Goal: Information Seeking & Learning: Learn about a topic

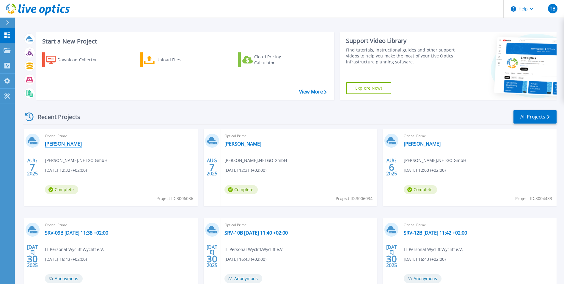
click at [63, 144] on link "Rabenhorst" at bounding box center [63, 144] width 37 height 6
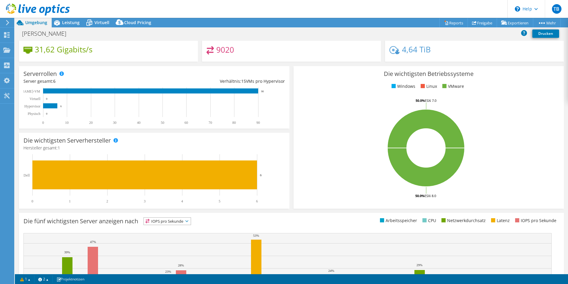
scroll to position [113, 0]
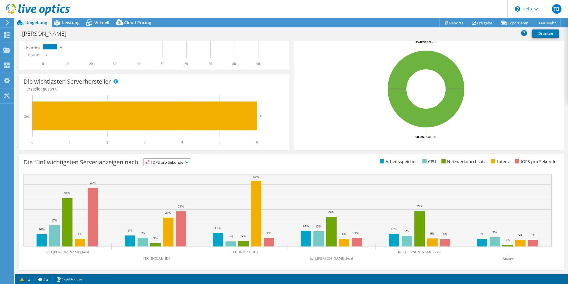
click at [177, 163] on span "IOPS pro Sekunde" at bounding box center [167, 161] width 47 height 7
click at [173, 185] on li "CPU" at bounding box center [167, 186] width 47 height 8
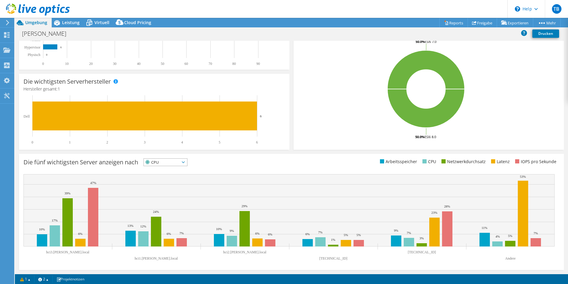
click at [173, 163] on span "CPU" at bounding box center [162, 161] width 36 height 7
click at [170, 178] on li "Arbeitsspeicher" at bounding box center [165, 178] width 43 height 8
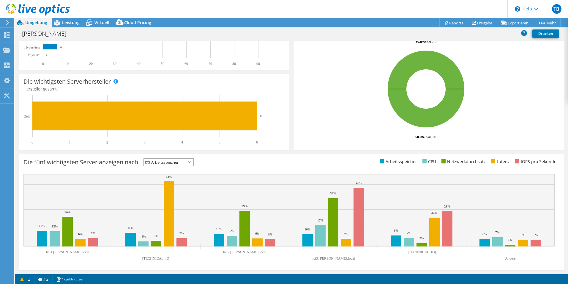
scroll to position [0, 0]
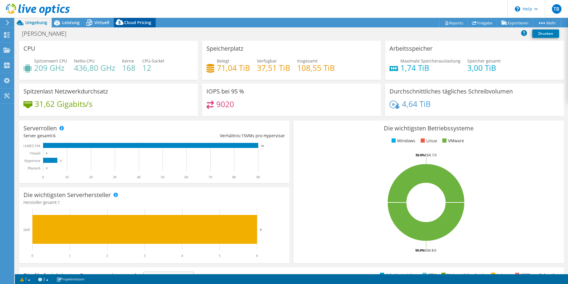
click at [141, 24] on span "Cloud Pricing" at bounding box center [137, 23] width 27 height 6
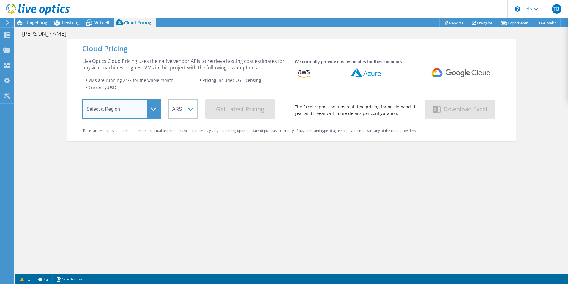
click at [147, 113] on select "Select a Region Asia Pacific (Hong Kong) Asia Pacific (Mumbai) Asia Pacific (Se…" at bounding box center [121, 108] width 78 height 19
select select "EUFrankfurt"
click at [82, 100] on select "Select a Region Asia Pacific (Hong Kong) Asia Pacific (Mumbai) Asia Pacific (Se…" at bounding box center [121, 108] width 78 height 19
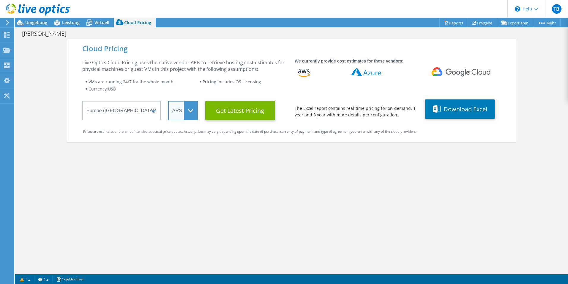
click at [186, 106] on select "ARS AUD BRL CAD CHF CLP CNY DKK EUR GBP HKD HUF INR JPY MXN MYR NOK NZD PEN SEK…" at bounding box center [183, 110] width 30 height 19
click at [168, 101] on select "ARS AUD BRL CAD CHF CLP CNY DKK EUR GBP HKD HUF INR JPY MXN MYR NOK NZD PEN SEK…" at bounding box center [183, 110] width 30 height 19
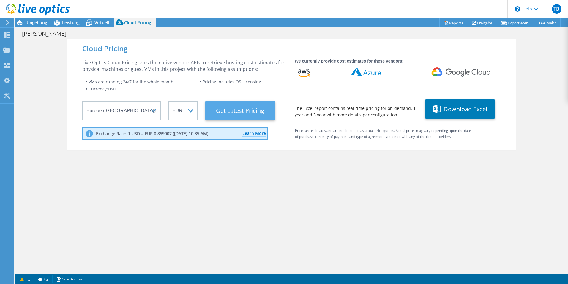
click at [237, 107] on Latest "Get Latest Pricing" at bounding box center [240, 110] width 70 height 19
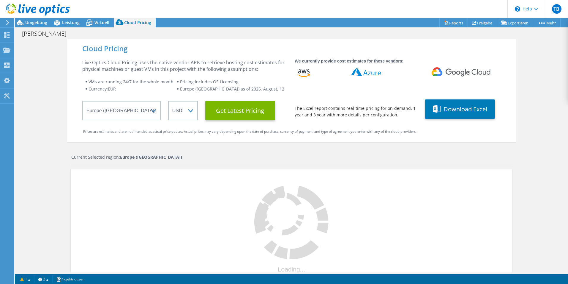
select select "EUR"
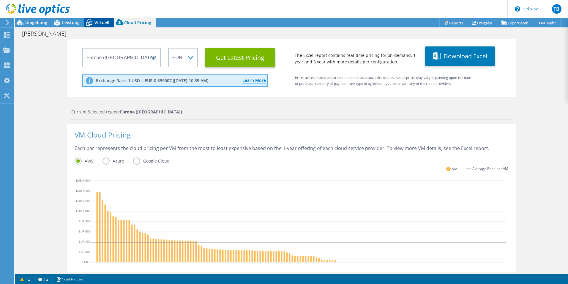
click at [96, 26] on div "Virtuell" at bounding box center [99, 23] width 30 height 10
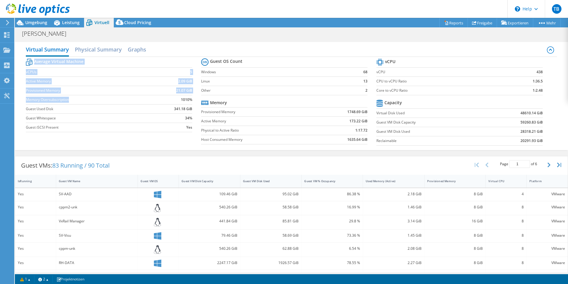
drag, startPoint x: 73, startPoint y: 98, endPoint x: 23, endPoint y: 101, distance: 50.3
click at [23, 101] on div "Virtual Summary Physical Summary Graphs Average Virtual Machine vCPUs 5 Active …" at bounding box center [291, 96] width 553 height 108
drag, startPoint x: 23, startPoint y: 101, endPoint x: 42, endPoint y: 100, distance: 18.1
click at [42, 100] on label "Memory Oversubscription" at bounding box center [89, 100] width 127 height 6
click at [85, 98] on label "Memory Oversubscription" at bounding box center [89, 100] width 127 height 6
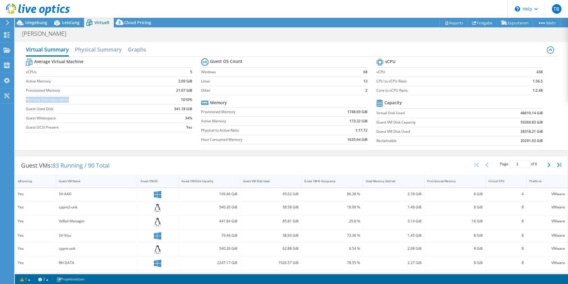
drag, startPoint x: 67, startPoint y: 99, endPoint x: 27, endPoint y: 99, distance: 40.1
click at [27, 99] on label "Memory Oversubscription" at bounding box center [89, 100] width 127 height 6
drag, startPoint x: 27, startPoint y: 99, endPoint x: 33, endPoint y: 99, distance: 6.2
click at [120, 117] on label "Guest Whitespace" at bounding box center [89, 118] width 127 height 6
click at [99, 47] on h2 "Physical Summary" at bounding box center [98, 49] width 47 height 13
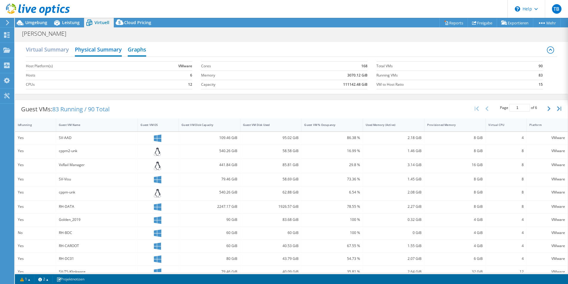
click at [135, 47] on h2 "Graphs" at bounding box center [137, 49] width 18 height 13
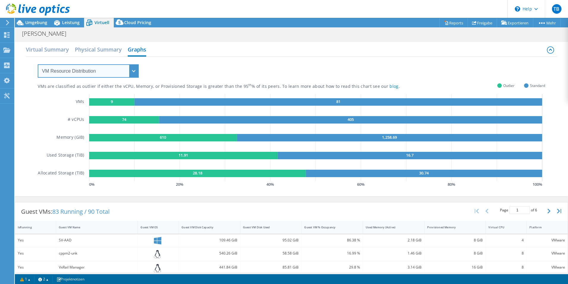
click at [113, 67] on select "VM Resource Distribution Provisioning Contrast Over Provisioning" at bounding box center [88, 70] width 101 height 13
select select "Over Provisioning"
click at [38, 64] on select "VM Resource Distribution Provisioning Contrast Over Provisioning" at bounding box center [88, 70] width 101 height 13
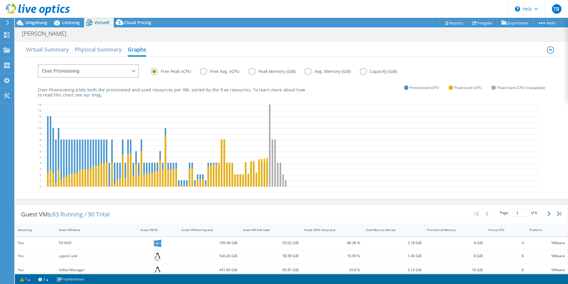
click at [206, 72] on label "Free Avg. vCPU" at bounding box center [224, 71] width 48 height 7
click at [0, 0] on input "Free Avg. vCPU" at bounding box center [0, 0] width 0 height 0
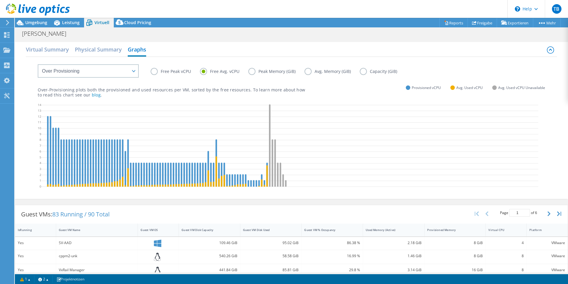
click at [175, 72] on label "Free Peak vCPU" at bounding box center [175, 71] width 49 height 7
click at [0, 0] on input "Free Peak vCPU" at bounding box center [0, 0] width 0 height 0
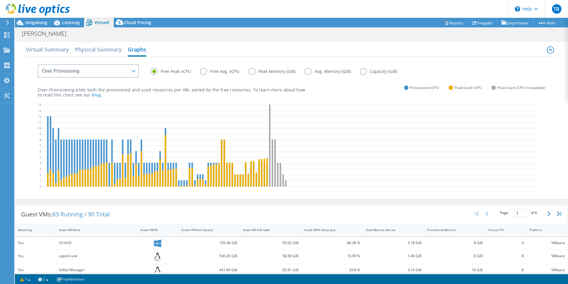
click at [251, 72] on label "Peak Memory (GiB)" at bounding box center [277, 71] width 56 height 7
click at [0, 0] on input "Peak Memory (GiB)" at bounding box center [0, 0] width 0 height 0
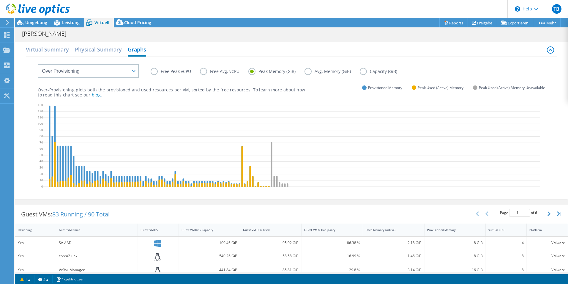
click at [328, 71] on label "Avg. Memory (GiB)" at bounding box center [332, 71] width 55 height 7
click at [0, 0] on input "Avg. Memory (GiB)" at bounding box center [0, 0] width 0 height 0
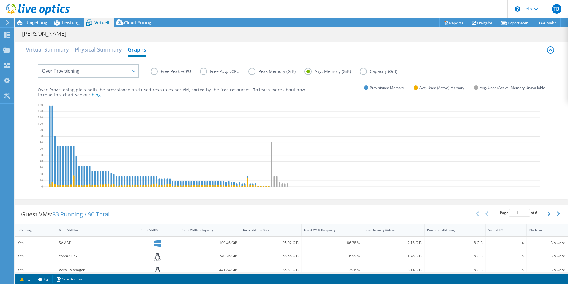
click at [379, 71] on label "Capacity (GiB)" at bounding box center [383, 71] width 46 height 7
click at [0, 0] on input "Capacity (GiB)" at bounding box center [0, 0] width 0 height 0
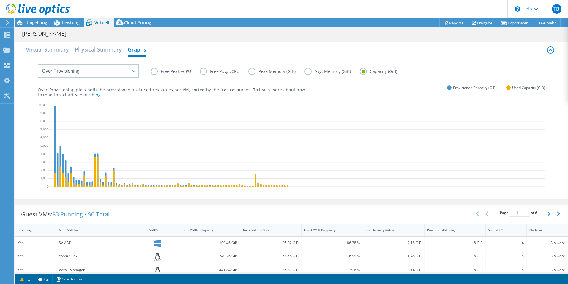
click at [174, 71] on label "Free Peak vCPU" at bounding box center [175, 71] width 49 height 7
click at [0, 0] on input "Free Peak vCPU" at bounding box center [0, 0] width 0 height 0
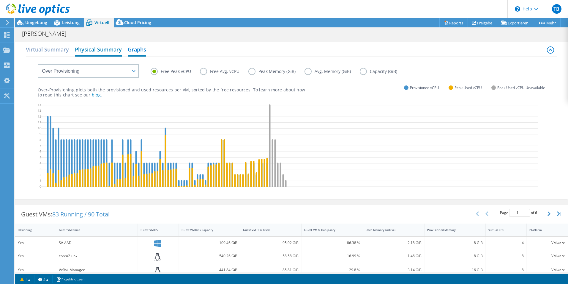
click at [97, 48] on h2 "Physical Summary" at bounding box center [98, 49] width 47 height 13
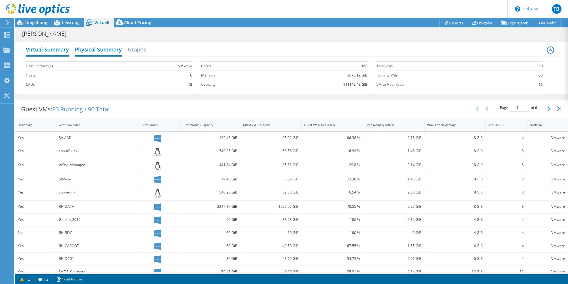
click at [36, 54] on h2 "Virtual Summary" at bounding box center [47, 49] width 43 height 13
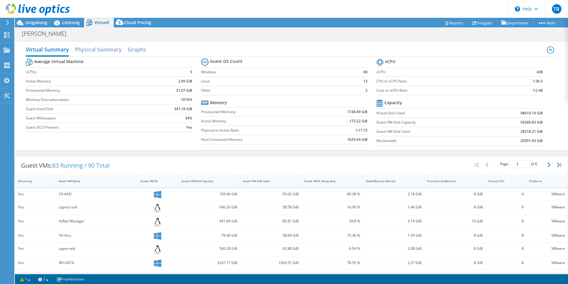
click at [34, 19] on div at bounding box center [35, 10] width 70 height 20
click at [34, 20] on span "Umgebung" at bounding box center [36, 23] width 22 height 6
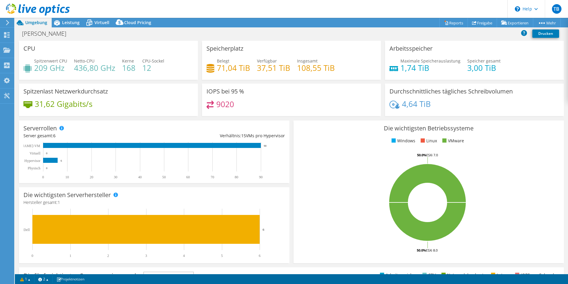
drag, startPoint x: 347, startPoint y: 96, endPoint x: 349, endPoint y: 92, distance: 4.3
click at [349, 96] on div "IOPS bei 95 % 9020" at bounding box center [291, 100] width 179 height 32
click at [500, 32] on link "vSAN ReadyNode Sizer" at bounding box center [497, 33] width 56 height 12
click at [452, 22] on link "Reports" at bounding box center [454, 22] width 29 height 9
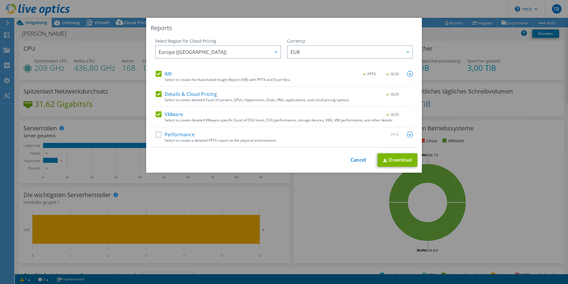
click at [173, 135] on label "Performance" at bounding box center [175, 134] width 39 height 6
click at [0, 0] on input "Performance" at bounding box center [0, 0] width 0 height 0
click at [400, 161] on link "Download" at bounding box center [398, 159] width 40 height 13
click at [382, 12] on div "Reports Select Region for Cloud Pricing Asia Pacific (Hong Kong) Asia Pacific (…" at bounding box center [284, 142] width 568 height 284
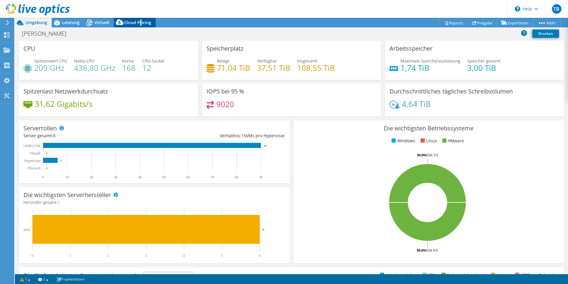
click at [141, 23] on span "Cloud Pricing" at bounding box center [137, 23] width 27 height 6
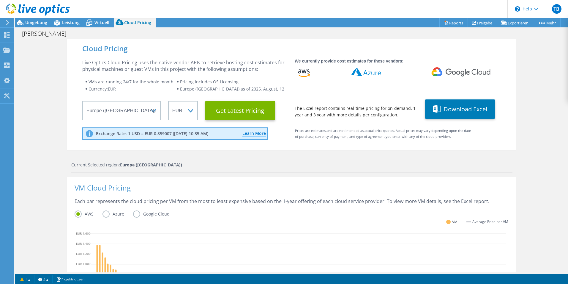
drag, startPoint x: 141, startPoint y: 23, endPoint x: 299, endPoint y: 45, distance: 159.7
click at [299, 45] on div "Cloud Pricing" at bounding box center [291, 48] width 419 height 7
click at [244, 61] on div "Live Optics Cloud Pricing uses the native vendor APIs to retrieve hosting cost …" at bounding box center [184, 65] width 205 height 13
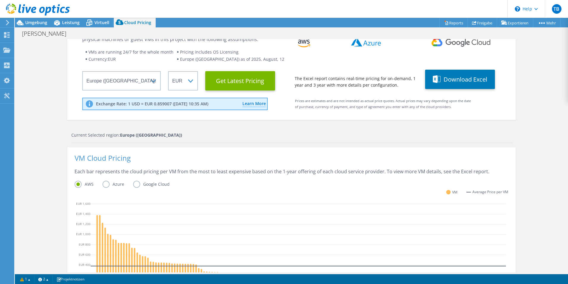
drag, startPoint x: 331, startPoint y: 156, endPoint x: 344, endPoint y: 157, distance: 13.1
click at [331, 156] on div "VM Cloud Pricing" at bounding box center [292, 161] width 434 height 13
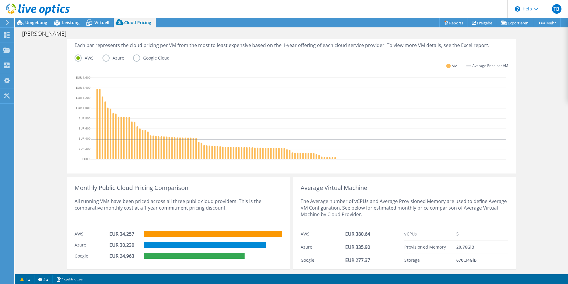
scroll to position [172, 0]
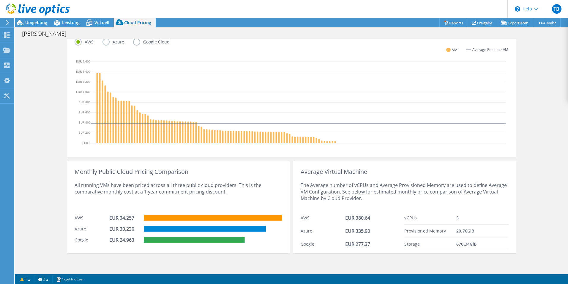
click at [534, 130] on div "Cloud Pricing Live Optics Cloud Pricing uses the native vendor APIs to retrieve…" at bounding box center [291, 69] width 553 height 405
drag, startPoint x: 401, startPoint y: 215, endPoint x: 487, endPoint y: 241, distance: 90.4
click at [487, 241] on div "Average Virtual Machine The Average number of vCPUs and Average Provisioned Mem…" at bounding box center [404, 207] width 223 height 92
copy div "EUR 380.64 Azure EUR 335.90 Google EUR 277.37 vCPUs 5 Provisioned Memory 20.76 …"
click at [446, 192] on div "The Average number of vCPUs and Average Provisioned Memory are used to define A…" at bounding box center [405, 193] width 208 height 37
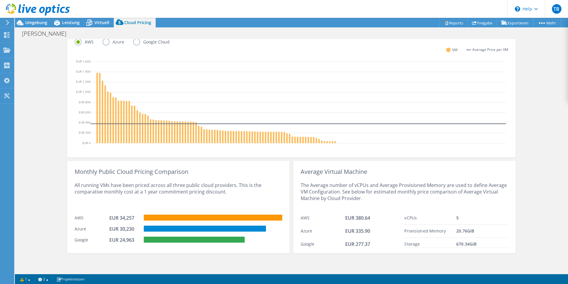
scroll to position [8, 0]
click at [532, 71] on div "Cloud Pricing Live Optics Cloud Pricing uses the native vendor APIs to retrieve…" at bounding box center [291, 69] width 553 height 405
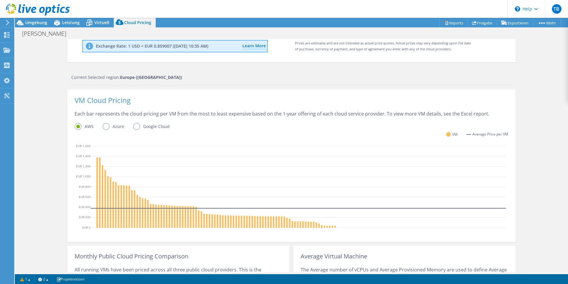
scroll to position [28, 0]
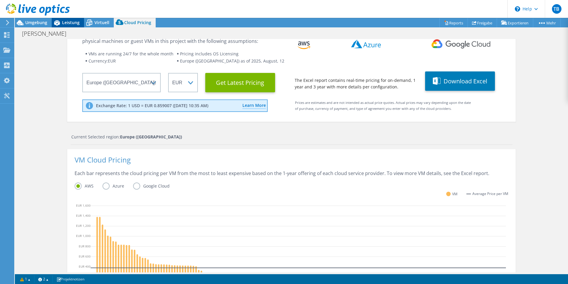
click at [78, 22] on span "Leistung" at bounding box center [71, 23] width 18 height 6
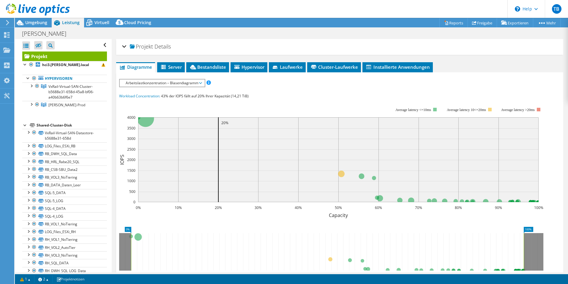
scroll to position [0, 0]
click at [43, 27] on div "Umgebung" at bounding box center [33, 23] width 37 height 10
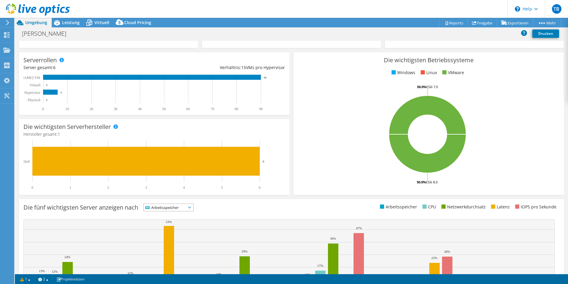
scroll to position [113, 0]
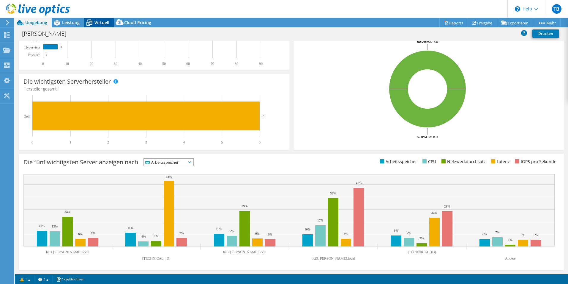
click at [93, 20] on icon at bounding box center [89, 23] width 10 height 10
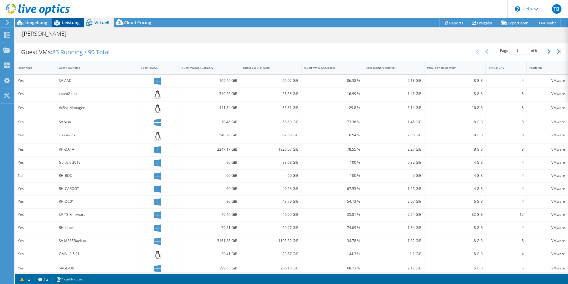
click at [74, 21] on span "Leistung" at bounding box center [71, 23] width 18 height 6
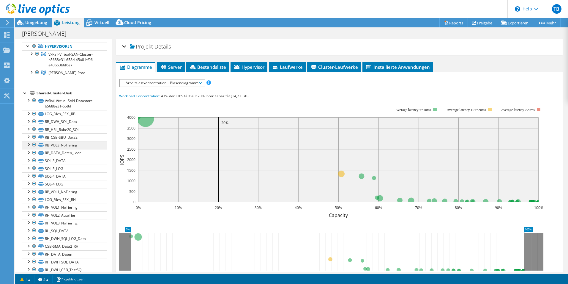
scroll to position [0, 0]
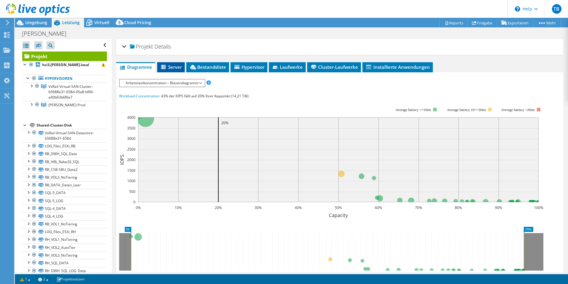
click at [175, 65] on span "Server" at bounding box center [171, 67] width 22 height 6
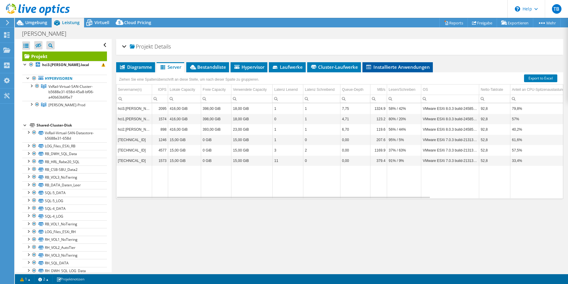
click at [433, 67] on ul "Diagramme Server Bestandsliste Hypervisor Laufwerke Cluster-Laufwerke Installie…" at bounding box center [339, 67] width 447 height 10
click at [414, 65] on span "Installierte Anwendungen" at bounding box center [398, 67] width 65 height 6
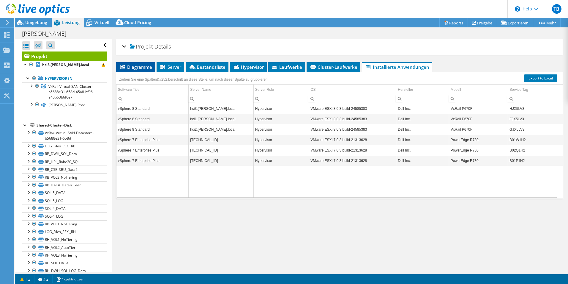
click at [131, 64] on span "Diagramme" at bounding box center [135, 67] width 33 height 6
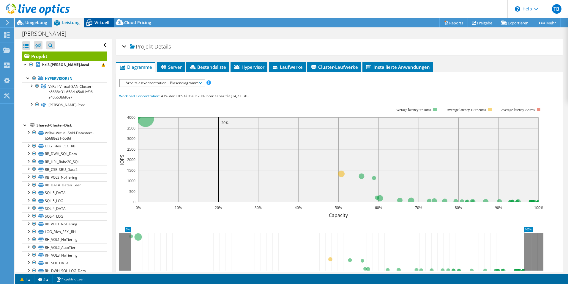
click at [95, 21] on span "Virtuell" at bounding box center [102, 23] width 15 height 6
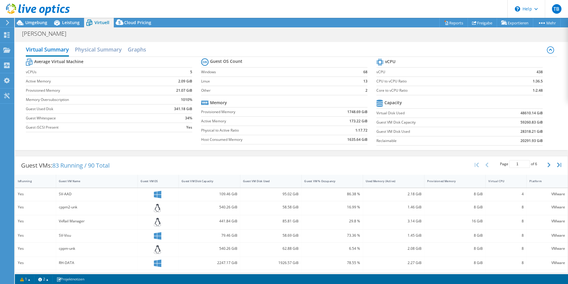
click at [291, 86] on td "Other" at bounding box center [276, 90] width 151 height 9
click at [88, 50] on h2 "Physical Summary" at bounding box center [98, 49] width 47 height 13
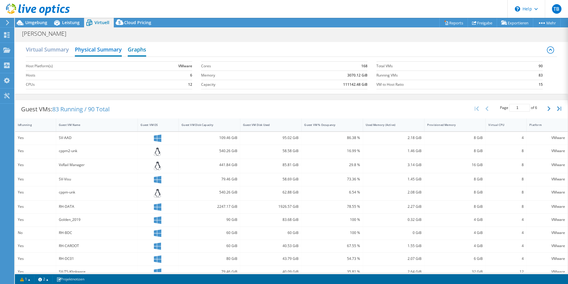
click at [131, 52] on h2 "Graphs" at bounding box center [137, 49] width 18 height 13
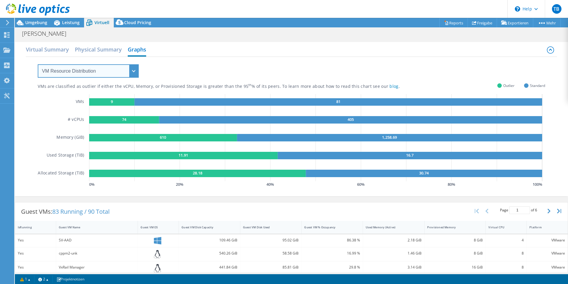
click at [98, 70] on select "VM Resource Distribution Provisioning Contrast Over Provisioning" at bounding box center [88, 70] width 101 height 13
click at [126, 70] on select "VM Resource Distribution Provisioning Contrast Over Provisioning" at bounding box center [88, 70] width 101 height 13
click at [38, 64] on select "VM Resource Distribution Provisioning Contrast Over Provisioning" at bounding box center [88, 70] width 101 height 13
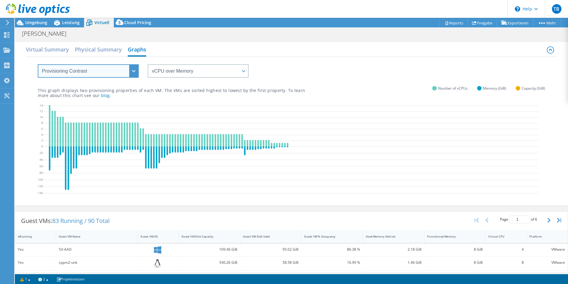
click at [134, 71] on select "VM Resource Distribution Provisioning Contrast Over Provisioning" at bounding box center [88, 70] width 101 height 13
select select "Over Provisioning"
click at [38, 64] on select "VM Resource Distribution Provisioning Contrast Over Provisioning" at bounding box center [88, 70] width 101 height 13
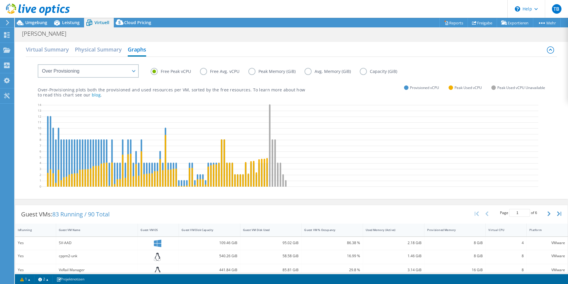
click at [129, 92] on p "Over-Provisioning plots both the provisioned and used resources per VM, sorted …" at bounding box center [172, 92] width 268 height 10
click at [257, 71] on label "Peak Memory (GiB)" at bounding box center [277, 71] width 56 height 7
click at [0, 0] on input "Peak Memory (GiB)" at bounding box center [0, 0] width 0 height 0
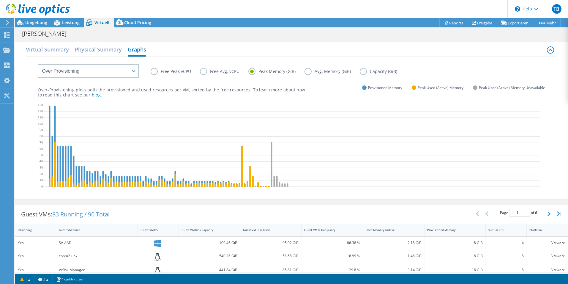
click at [329, 69] on label "Avg. Memory (GiB)" at bounding box center [332, 71] width 55 height 7
click at [0, 0] on input "Avg. Memory (GiB)" at bounding box center [0, 0] width 0 height 0
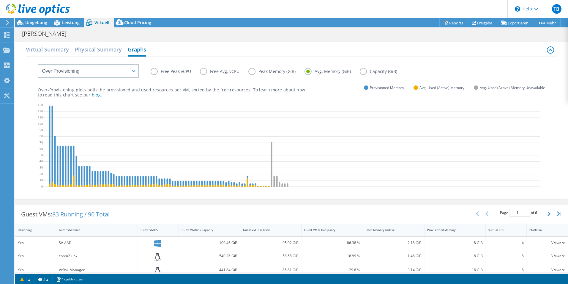
click at [279, 70] on label "Peak Memory (GiB)" at bounding box center [277, 71] width 56 height 7
click at [0, 0] on input "Peak Memory (GiB)" at bounding box center [0, 0] width 0 height 0
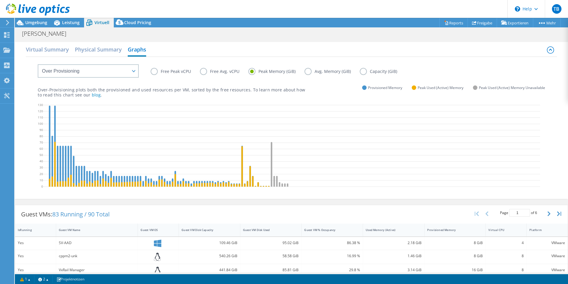
click at [378, 71] on label "Capacity (GiB)" at bounding box center [383, 71] width 46 height 7
click at [0, 0] on input "Capacity (GiB)" at bounding box center [0, 0] width 0 height 0
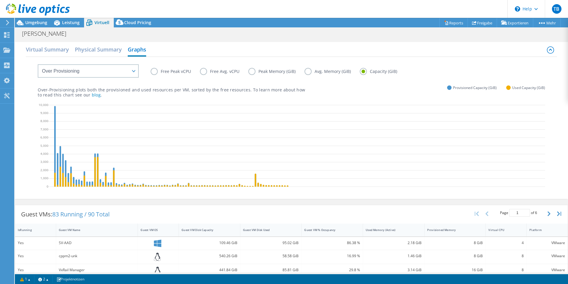
click at [288, 72] on label "Peak Memory (GiB)" at bounding box center [277, 71] width 56 height 7
click at [0, 0] on input "Peak Memory (GiB)" at bounding box center [0, 0] width 0 height 0
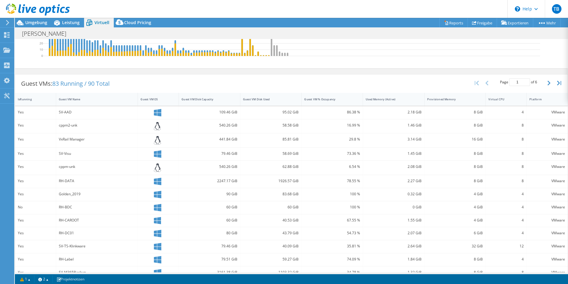
scroll to position [79, 0]
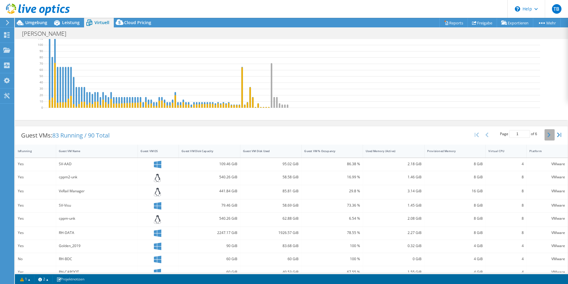
click at [548, 135] on icon "button" at bounding box center [549, 134] width 3 height 5
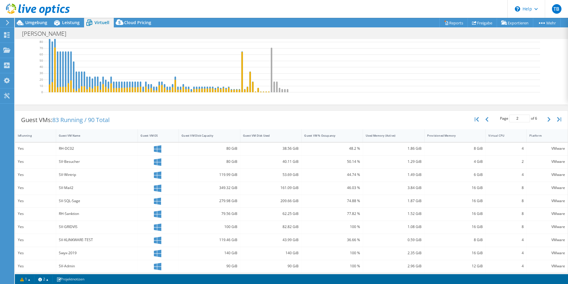
scroll to position [74, 0]
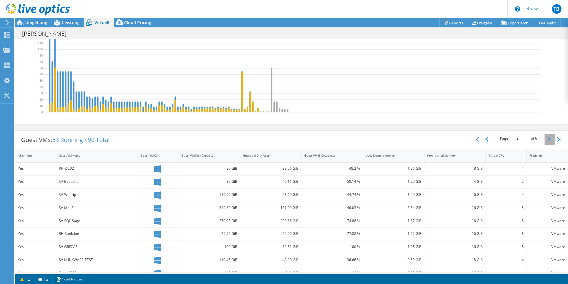
click at [545, 141] on button "button" at bounding box center [550, 138] width 10 height 11
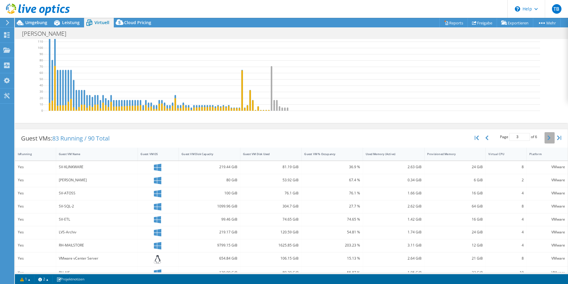
click at [548, 139] on icon "button" at bounding box center [549, 137] width 3 height 5
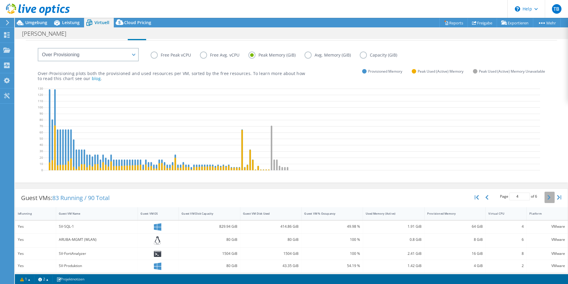
click at [545, 197] on button "button" at bounding box center [550, 196] width 10 height 11
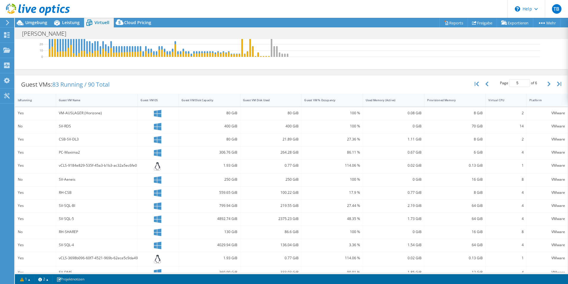
scroll to position [76, 0]
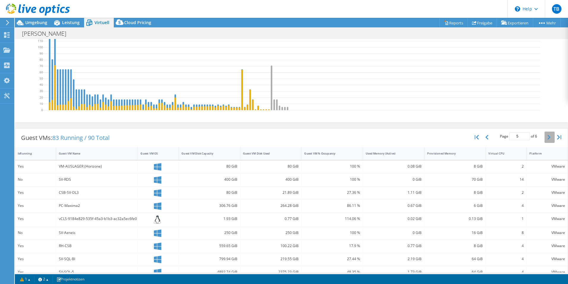
click at [545, 137] on button "button" at bounding box center [550, 136] width 10 height 11
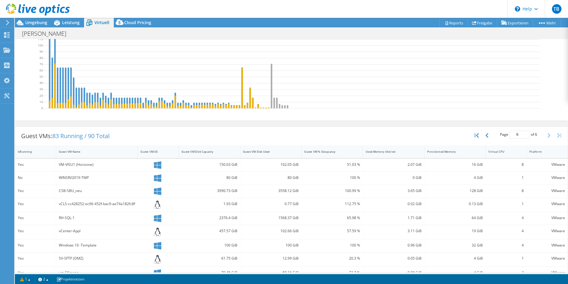
scroll to position [78, 0]
click at [477, 136] on button "button" at bounding box center [478, 135] width 10 height 11
type input "1"
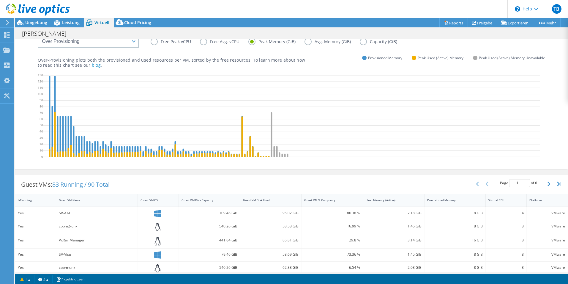
scroll to position [0, 0]
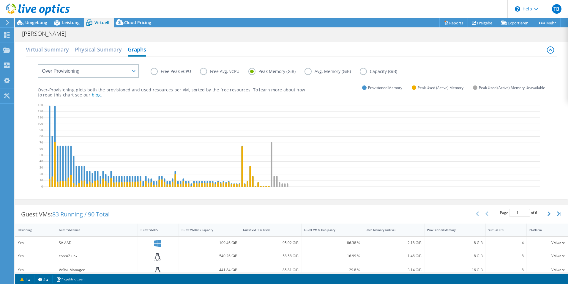
click at [359, 124] on icon at bounding box center [291, 124] width 497 height 0
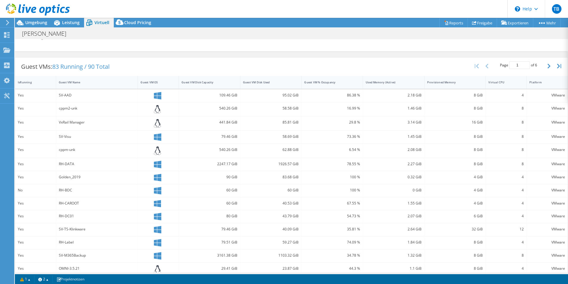
scroll to position [149, 0]
click at [26, 82] on div "IsRunning" at bounding box center [32, 81] width 28 height 4
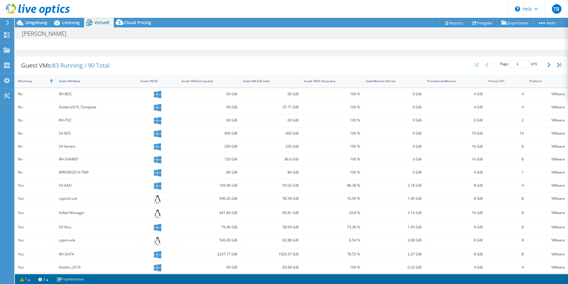
scroll to position [119, 0]
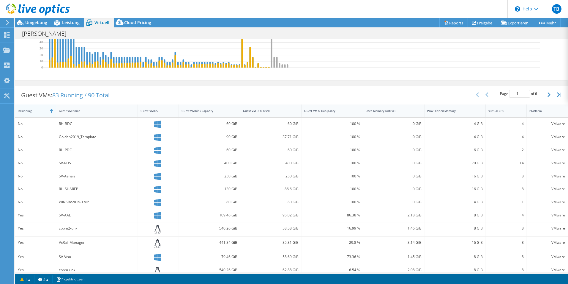
click at [33, 113] on div "IsRunning" at bounding box center [32, 110] width 34 height 9
click at [545, 111] on div "Platform" at bounding box center [544, 111] width 29 height 4
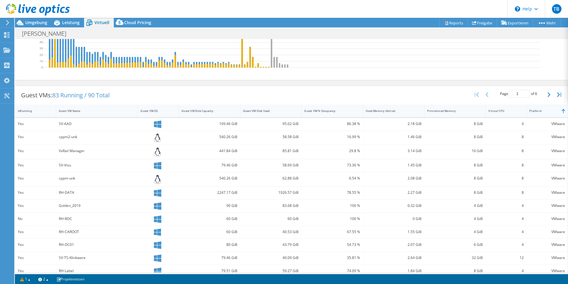
click at [545, 111] on div "Platform" at bounding box center [544, 111] width 29 height 4
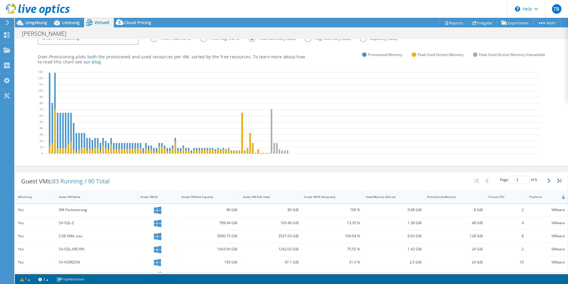
scroll to position [0, 0]
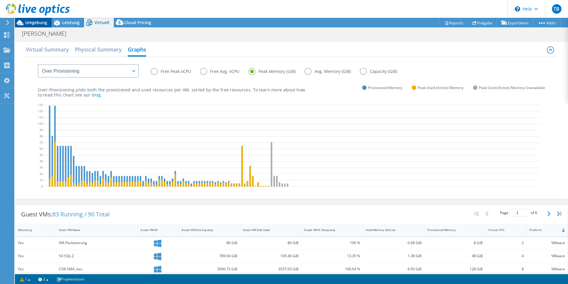
click at [36, 20] on span "Umgebung" at bounding box center [36, 23] width 22 height 6
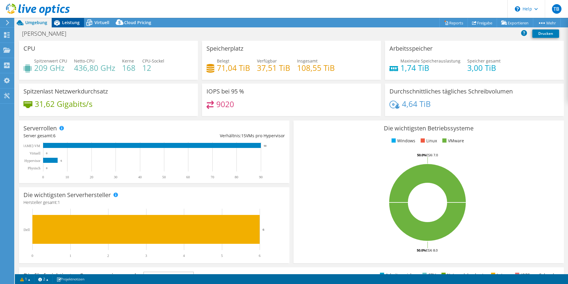
click at [75, 20] on span "Leistung" at bounding box center [71, 23] width 18 height 6
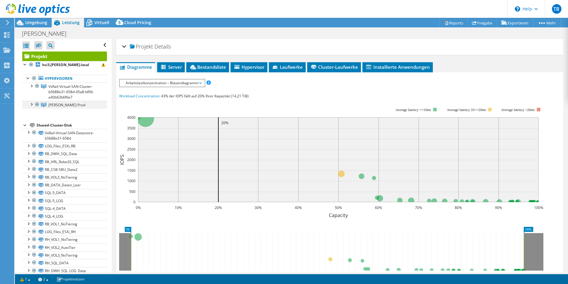
click at [34, 105] on div at bounding box center [31, 104] width 6 height 6
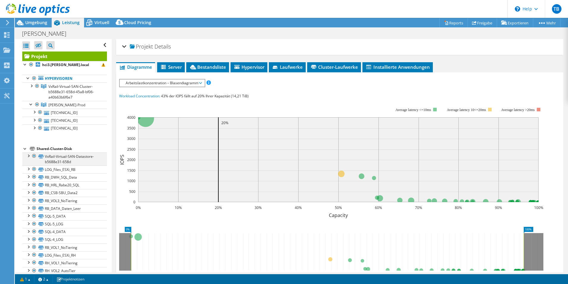
click at [28, 156] on div at bounding box center [28, 155] width 6 height 6
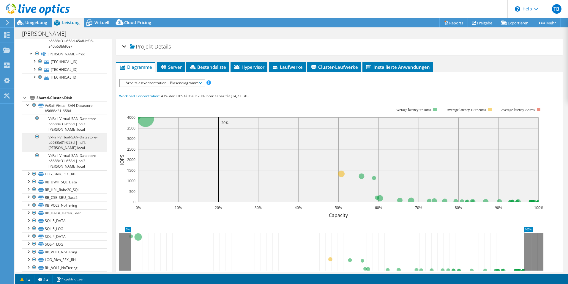
scroll to position [59, 0]
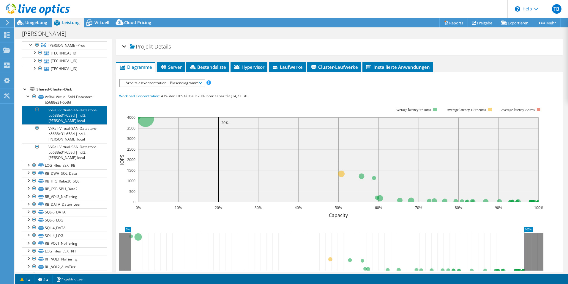
click at [65, 121] on link "VxRail-Virtual-SAN-Datastore-b5688e31-658d | hci3.[PERSON_NAME].local" at bounding box center [64, 115] width 85 height 18
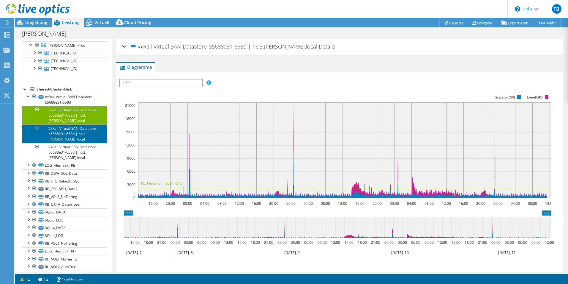
click at [66, 133] on link "VxRail-Virtual-SAN-Datastore-b5688e31-658d | hci1.[PERSON_NAME].local" at bounding box center [64, 133] width 85 height 18
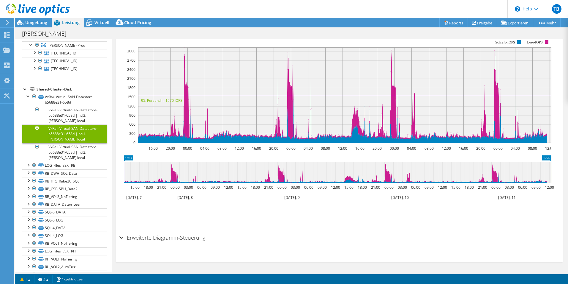
scroll to position [55, 0]
click at [124, 237] on h2 "Erweiterte Diagramm-Steuerung" at bounding box center [162, 237] width 86 height 12
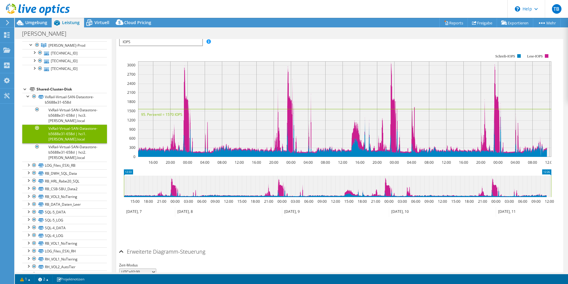
scroll to position [0, 0]
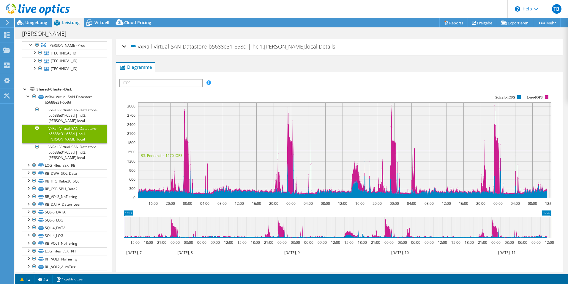
click at [151, 80] on span "IOPS" at bounding box center [161, 82] width 82 height 7
click at [244, 83] on div "IOPS pro Sekunde Disk-Durchsatz IO-Size Latenz Queue-Depth CPU-Prozentwert Arbe…" at bounding box center [339, 83] width 441 height 8
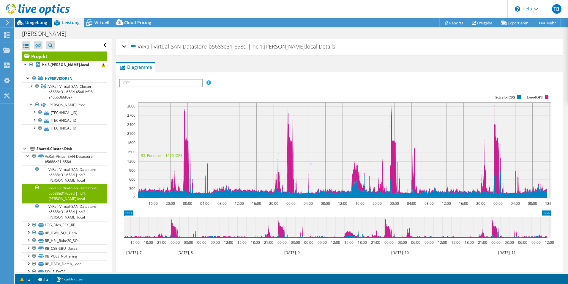
click at [42, 22] on span "Umgebung" at bounding box center [36, 23] width 22 height 6
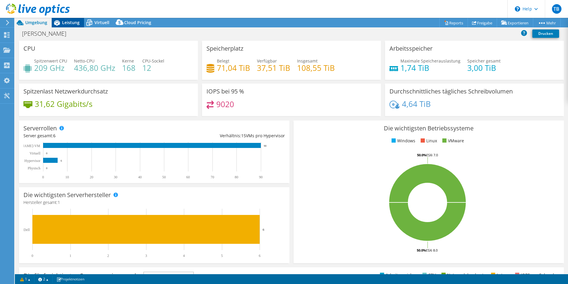
click at [71, 21] on span "Leistung" at bounding box center [71, 23] width 18 height 6
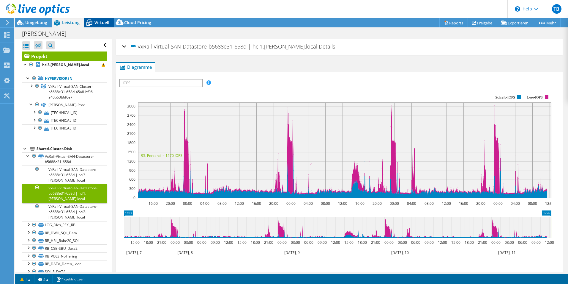
click at [91, 22] on icon at bounding box center [89, 23] width 10 height 10
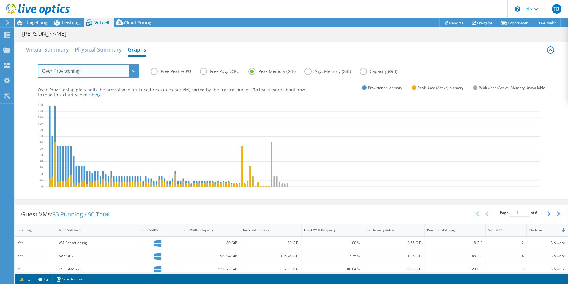
click at [132, 69] on select "VM Resource Distribution Provisioning Contrast Over Provisioning" at bounding box center [88, 70] width 101 height 13
click at [38, 64] on select "VM Resource Distribution Provisioning Contrast Over Provisioning" at bounding box center [88, 70] width 101 height 13
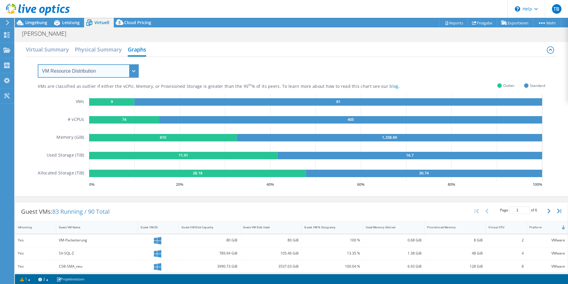
click at [137, 67] on select "VM Resource Distribution Provisioning Contrast Over Provisioning" at bounding box center [88, 70] width 101 height 13
select select "Provisioning Contrast"
click at [38, 64] on select "VM Resource Distribution Provisioning Contrast Over Provisioning" at bounding box center [88, 70] width 101 height 13
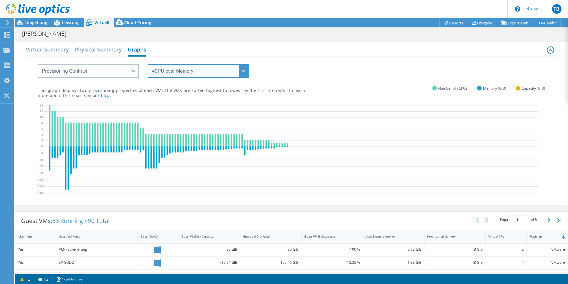
click at [186, 76] on select "vCPU over Memory vCPU over Capacity Memory over vCPU Memory over Capacity Capac…" at bounding box center [198, 70] width 101 height 13
click at [348, 53] on div "Virtual Summary Physical Summary Graphs" at bounding box center [291, 49] width 531 height 13
click at [104, 45] on h2 "Physical Summary" at bounding box center [98, 49] width 47 height 13
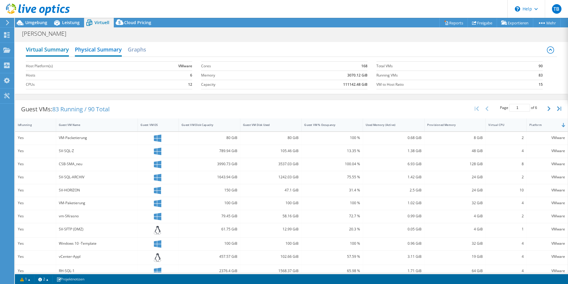
click at [55, 51] on h2 "Virtual Summary" at bounding box center [47, 49] width 43 height 13
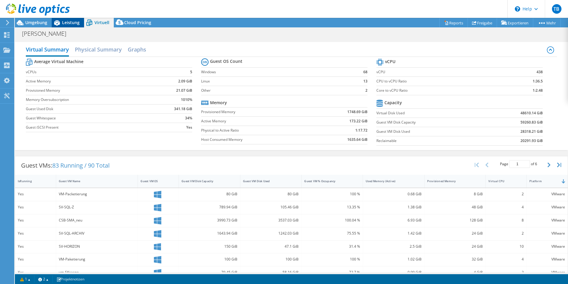
click at [72, 25] on span "Leistung" at bounding box center [71, 23] width 18 height 6
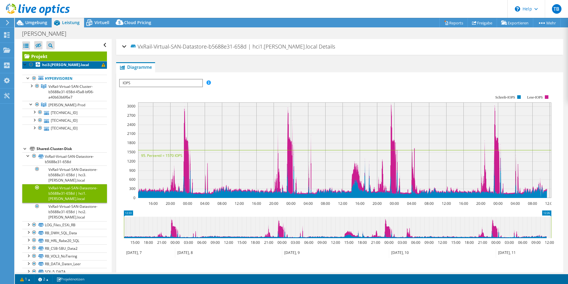
click at [81, 64] on link "hci3.[PERSON_NAME].local" at bounding box center [64, 65] width 85 height 8
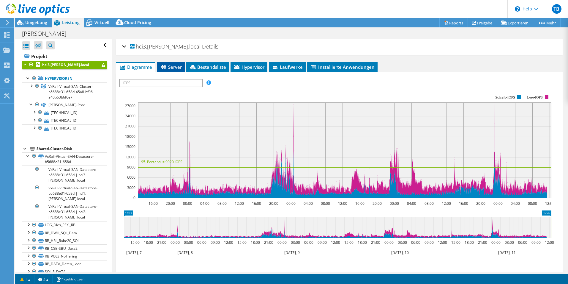
click at [174, 65] on span "Server" at bounding box center [171, 67] width 22 height 6
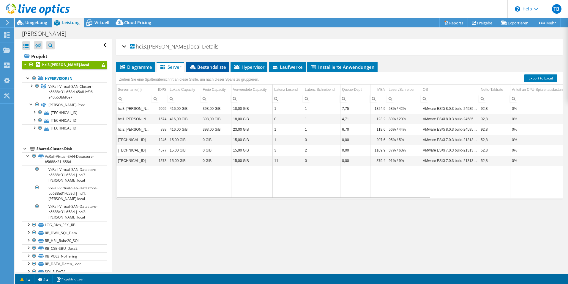
click at [216, 66] on span "Bestandsliste" at bounding box center [207, 67] width 37 height 6
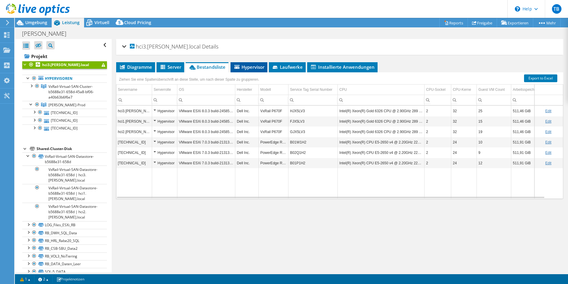
click at [257, 64] on li "Hypervisor" at bounding box center [249, 67] width 37 height 10
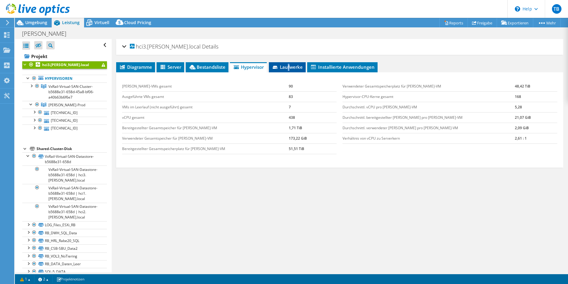
click at [290, 67] on span "Laufwerke" at bounding box center [287, 67] width 31 height 6
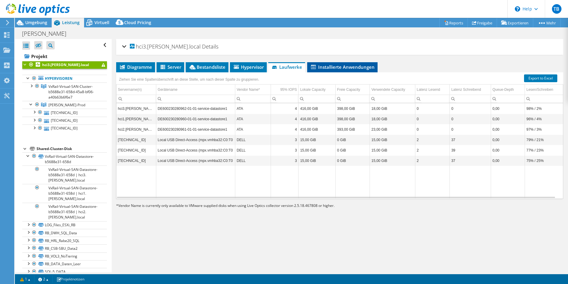
drag, startPoint x: 290, startPoint y: 67, endPoint x: 347, endPoint y: 69, distance: 57.1
click at [346, 68] on span "Installierte Anwendungen" at bounding box center [342, 67] width 65 height 6
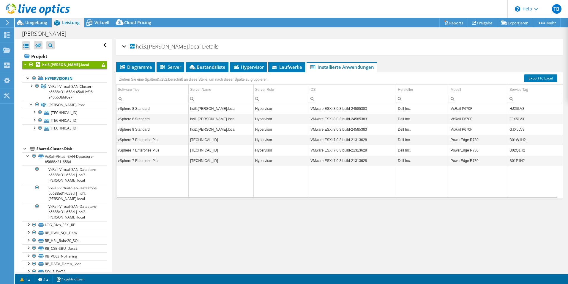
click at [39, 19] on div at bounding box center [35, 10] width 70 height 20
click at [40, 23] on span "Umgebung" at bounding box center [36, 23] width 22 height 6
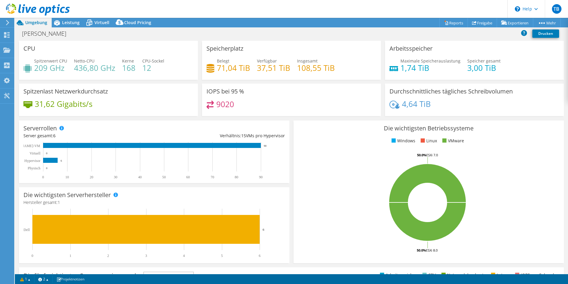
drag, startPoint x: 269, startPoint y: 115, endPoint x: 265, endPoint y: 111, distance: 6.3
click at [265, 111] on div "IOPS bei 95 % 9020" at bounding box center [291, 100] width 179 height 32
drag, startPoint x: 237, startPoint y: 103, endPoint x: 214, endPoint y: 94, distance: 25.1
click at [214, 94] on div "IOPS bei 95 % 9020" at bounding box center [291, 100] width 179 height 32
click at [326, 93] on div "IOPS bei 95 % 9020" at bounding box center [291, 100] width 179 height 32
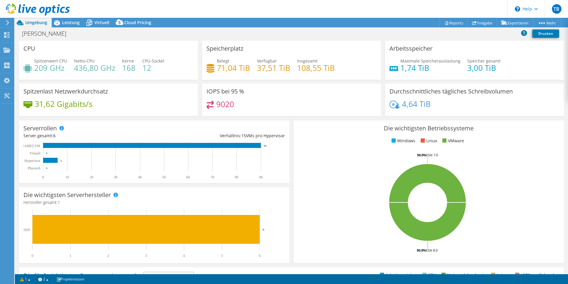
scroll to position [113, 0]
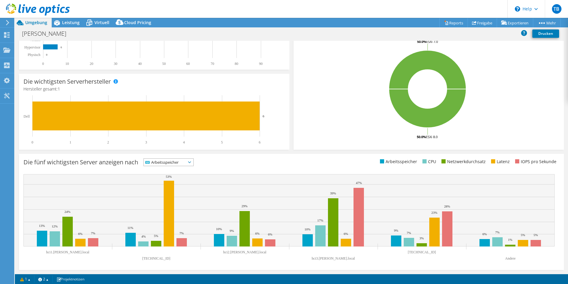
drag, startPoint x: 175, startPoint y: 174, endPoint x: 175, endPoint y: 168, distance: 6.0
click at [175, 169] on div "Die fünf wichtigsten Server anzeigen nach Arbeitsspeicher IOPS pro Sekunde 9%" at bounding box center [291, 212] width 545 height 116
click at [178, 164] on span "Arbeitsspeicher" at bounding box center [165, 161] width 42 height 7
click at [178, 170] on li "IOPS pro Sekunde" at bounding box center [169, 170] width 50 height 8
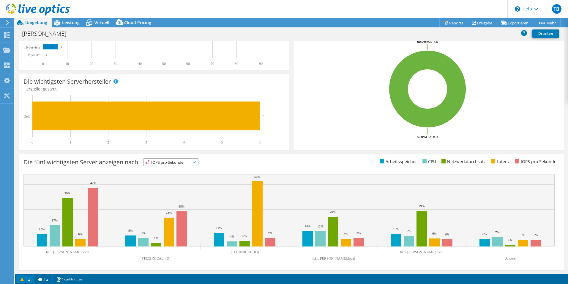
click at [30, 279] on link "1" at bounding box center [25, 278] width 18 height 7
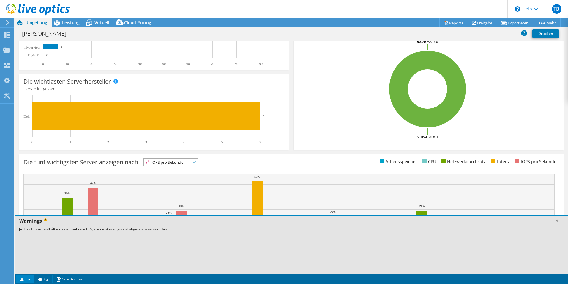
click at [22, 230] on div "Das Projekt enthält ein oder mehrere CRs, die nicht wie geplant abgeschlossen w…" at bounding box center [291, 228] width 553 height 9
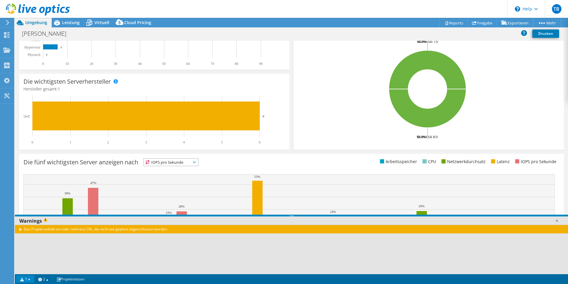
click at [21, 227] on div "Das Projekt enthält ein oder mehrere CRs, die nicht wie geplant abgeschlossen w…" at bounding box center [291, 228] width 553 height 9
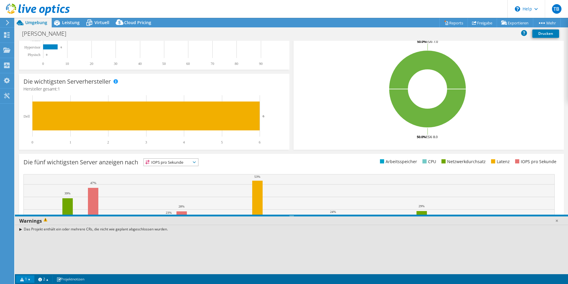
click at [21, 229] on div "Das Projekt enthält ein oder mehrere CRs, die nicht wie geplant abgeschlossen w…" at bounding box center [291, 228] width 553 height 9
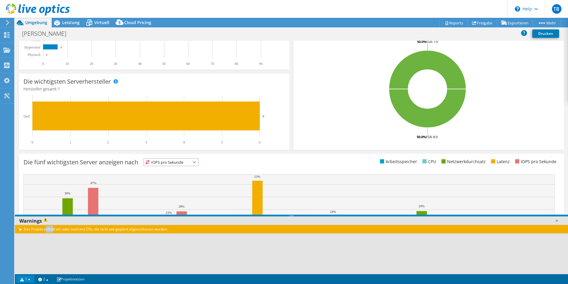
click at [21, 229] on div "Das Projekt enthält ein oder mehrere CRs, die nicht wie geplant abgeschlossen w…" at bounding box center [291, 228] width 553 height 9
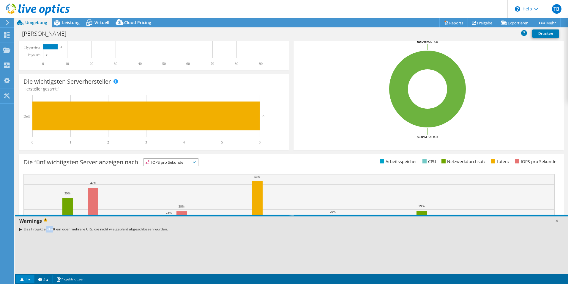
click at [21, 229] on div "Das Projekt enthält ein oder mehrere CRs, die nicht wie geplant abgeschlossen w…" at bounding box center [291, 228] width 553 height 9
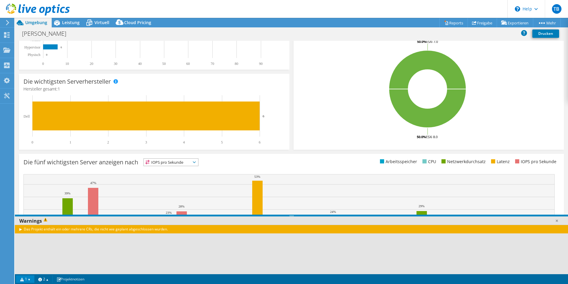
click at [33, 279] on link "1" at bounding box center [25, 278] width 18 height 7
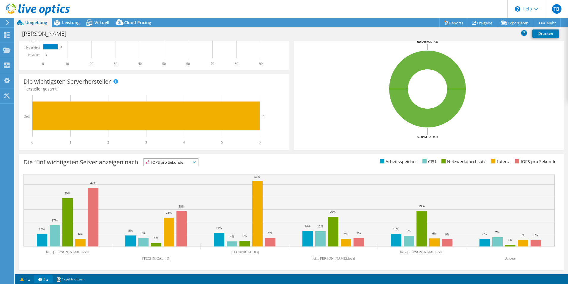
click at [51, 279] on link "2" at bounding box center [43, 278] width 18 height 7
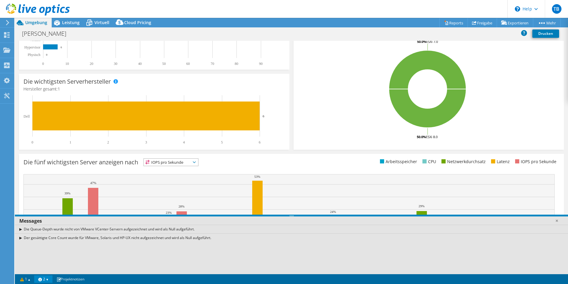
click at [22, 238] on div "Der gesättigte Core Count wurde für VMware, Solaris und HP-UX nicht aufgezeichn…" at bounding box center [291, 237] width 553 height 9
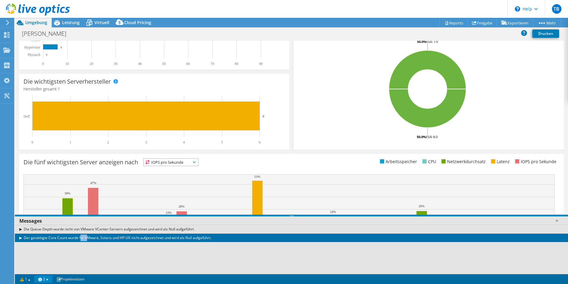
click at [22, 238] on div "Der gesättigte Core Count wurde für VMware, Solaris und HP-UX nicht aufgezeichn…" at bounding box center [291, 237] width 553 height 9
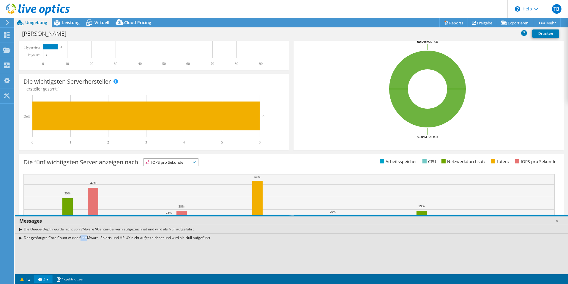
drag, startPoint x: 22, startPoint y: 238, endPoint x: 49, endPoint y: 279, distance: 49.2
click at [49, 279] on link "2" at bounding box center [43, 278] width 18 height 7
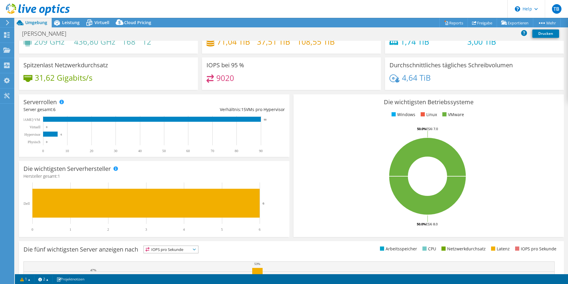
scroll to position [0, 0]
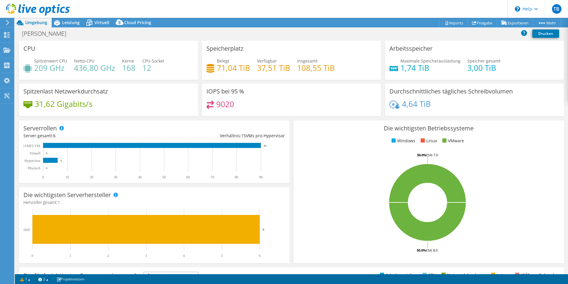
click at [312, 87] on div "IOPS bei 95 % 9020" at bounding box center [291, 100] width 179 height 32
click at [59, 21] on div "TB Endbenutzer Tim Becker tim.becker@netgo.de NETGO GmbH My Profile Log Out \n …" at bounding box center [284, 142] width 568 height 284
click at [64, 21] on span "Leistung" at bounding box center [71, 23] width 18 height 6
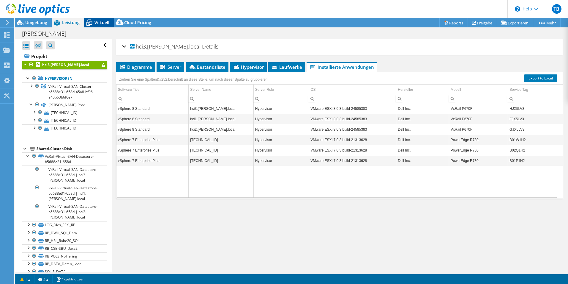
click at [103, 21] on span "Virtuell" at bounding box center [102, 23] width 15 height 6
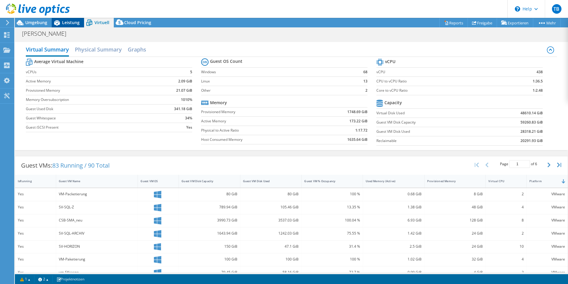
click at [74, 20] on span "Leistung" at bounding box center [71, 23] width 18 height 6
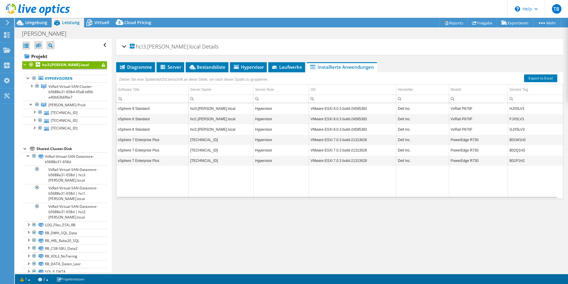
click at [346, 63] on li "Installierte Anwendungen" at bounding box center [342, 67] width 70 height 10
click at [345, 63] on li "Installierte Anwendungen" at bounding box center [342, 67] width 70 height 10
click at [131, 74] on div "Ziehen Sie eine Spalten&#252;berschrift an diese Stelle, um nach dieser Spalte …" at bounding box center [194, 79] width 152 height 10
click at [135, 69] on span "Diagramme" at bounding box center [135, 67] width 33 height 6
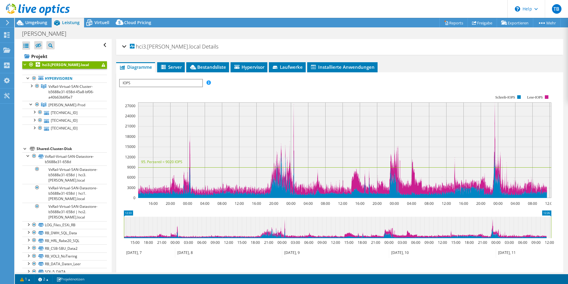
click at [193, 80] on span "IOPS" at bounding box center [161, 82] width 82 height 7
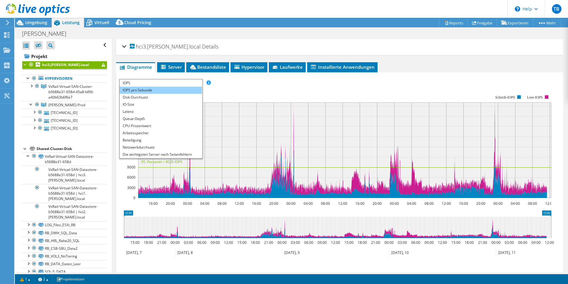
click at [179, 92] on li "IOPS pro Sekunde" at bounding box center [161, 90] width 82 height 7
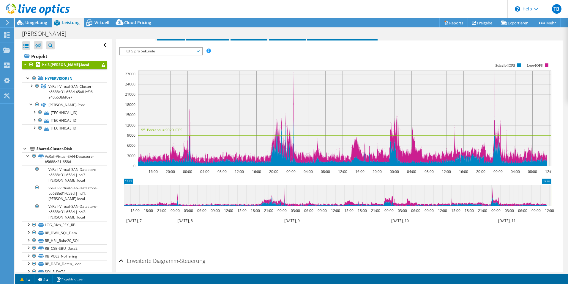
scroll to position [20, 0]
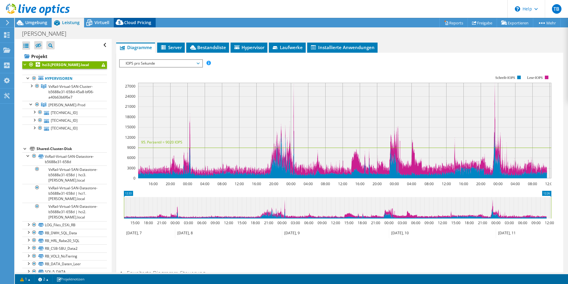
click at [135, 20] on span "Cloud Pricing" at bounding box center [137, 23] width 27 height 6
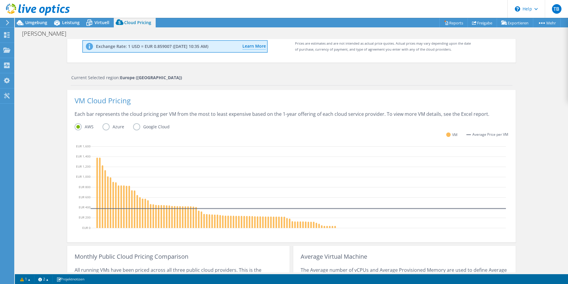
scroll to position [172, 0]
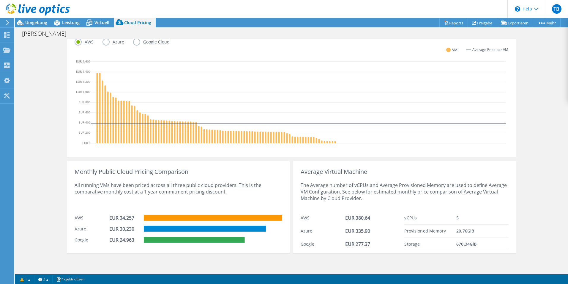
drag, startPoint x: 483, startPoint y: 244, endPoint x: 402, endPoint y: 217, distance: 85.4
click at [402, 217] on div "Average Virtual Machine The Average number of vCPUs and Average Provisioned Mem…" at bounding box center [404, 207] width 223 height 92
drag, startPoint x: 393, startPoint y: 224, endPoint x: 386, endPoint y: 223, distance: 6.6
click at [392, 224] on div "AWS EUR 380.64" at bounding box center [353, 217] width 104 height 13
click at [378, 231] on div "EUR 335.90" at bounding box center [374, 230] width 59 height 7
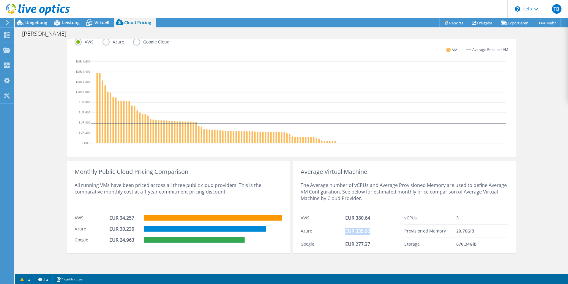
drag, startPoint x: 342, startPoint y: 231, endPoint x: 371, endPoint y: 229, distance: 29.2
click at [371, 229] on div "Azure EUR 335.90" at bounding box center [353, 230] width 104 height 13
click at [382, 204] on div "The Average number of vCPUs and Average Provisioned Memory are used to define A…" at bounding box center [405, 193] width 208 height 37
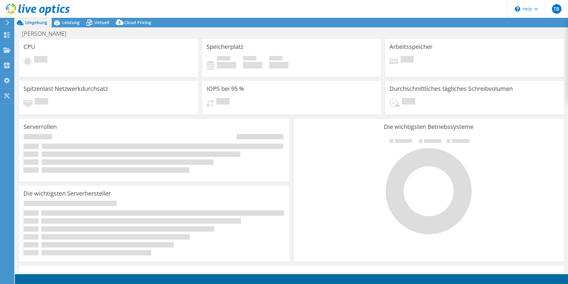
select select "EUFrankfurt"
select select "EUR"
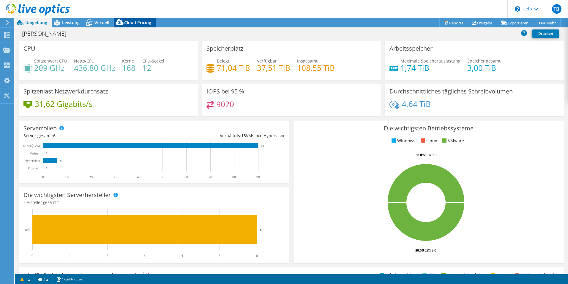
click at [135, 22] on span "Cloud Pricing" at bounding box center [137, 23] width 27 height 6
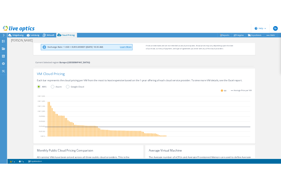
scroll to position [172, 0]
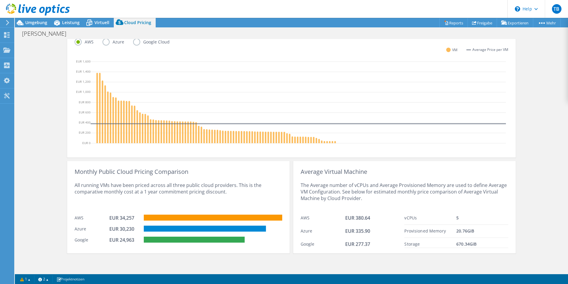
click at [524, 162] on div "Cloud Pricing Live Optics Cloud Pricing uses the native vendor APIs to retrieve…" at bounding box center [291, 69] width 553 height 405
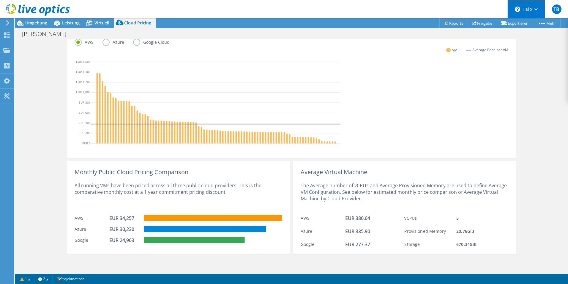
scroll to position [68, 0]
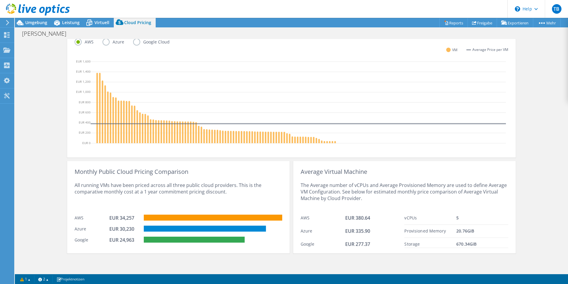
drag, startPoint x: 316, startPoint y: 228, endPoint x: 320, endPoint y: 225, distance: 4.4
click at [317, 228] on div "Azure" at bounding box center [323, 230] width 45 height 7
click at [361, 191] on div "The Average number of vCPUs and Average Provisioned Memory are used to define A…" at bounding box center [405, 193] width 208 height 37
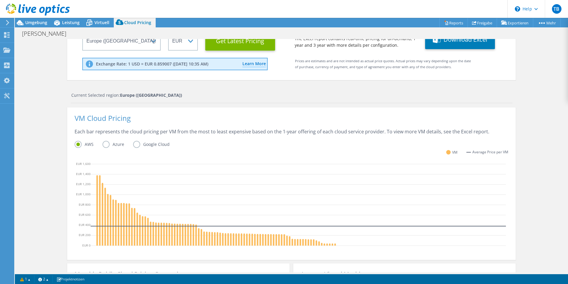
scroll to position [89, 0]
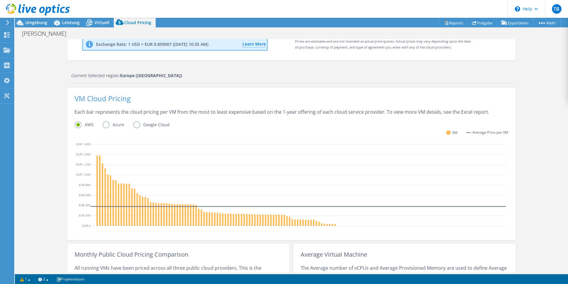
click at [461, 95] on div "VM Cloud Pricing" at bounding box center [292, 101] width 434 height 13
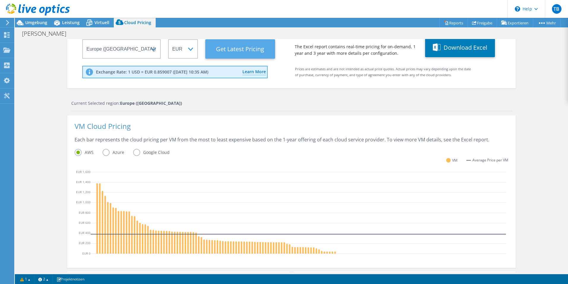
scroll to position [0, 0]
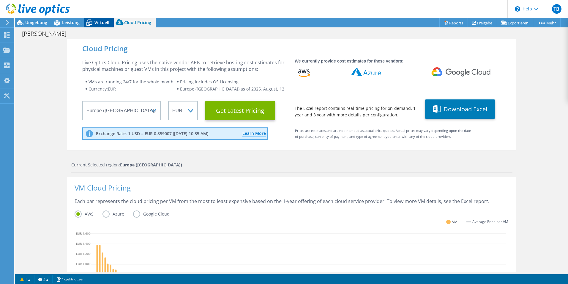
click at [108, 23] on span "Virtuell" at bounding box center [102, 23] width 15 height 6
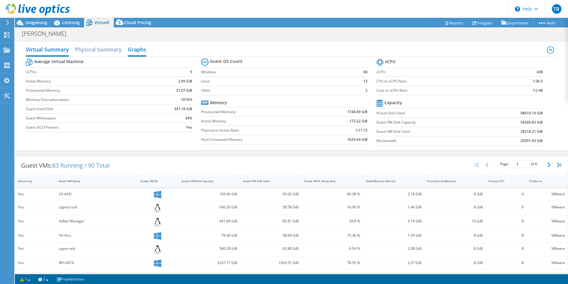
click at [132, 46] on h2 "Graphs" at bounding box center [137, 49] width 18 height 13
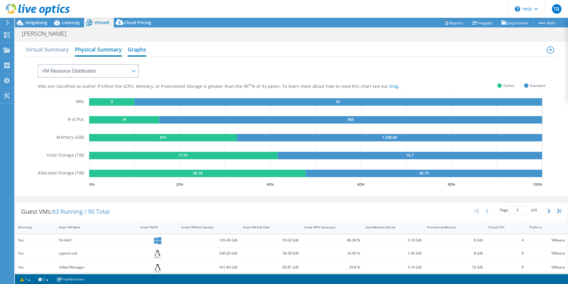
click at [109, 48] on h2 "Physical Summary" at bounding box center [98, 49] width 47 height 13
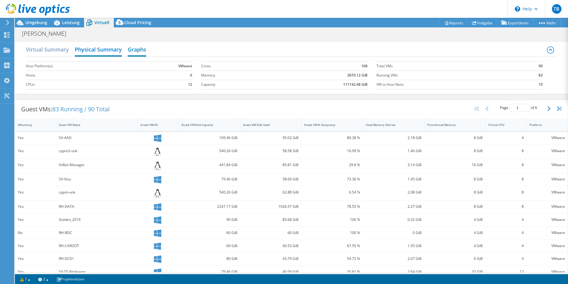
click at [135, 49] on h2 "Graphs" at bounding box center [137, 49] width 18 height 13
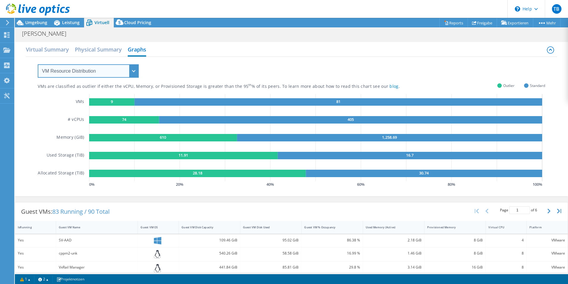
click at [117, 70] on select "VM Resource Distribution Provisioning Contrast Over Provisioning" at bounding box center [88, 70] width 101 height 13
select select "Over Provisioning"
click at [38, 64] on select "VM Resource Distribution Provisioning Contrast Over Provisioning" at bounding box center [88, 70] width 101 height 13
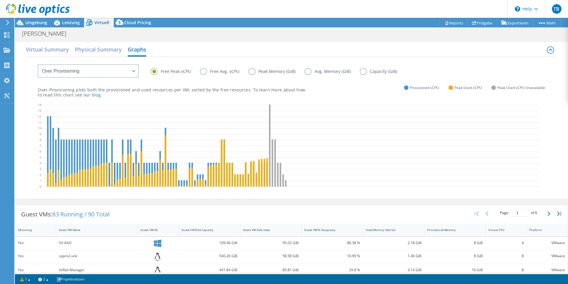
click at [362, 69] on label "Capacity (GiB)" at bounding box center [383, 71] width 46 height 7
click at [0, 0] on input "Capacity (GiB)" at bounding box center [0, 0] width 0 height 0
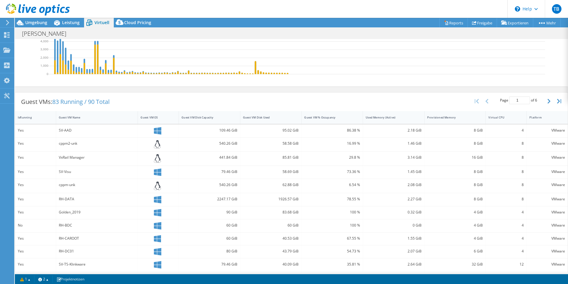
scroll to position [119, 0]
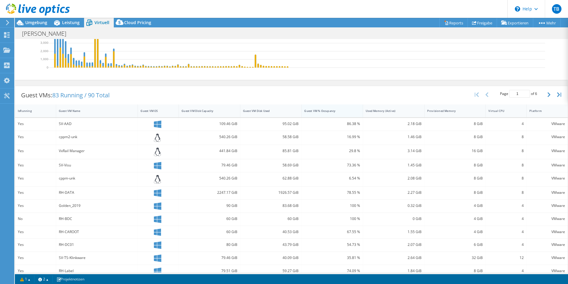
click at [337, 113] on div "Guest VM % Occupancy" at bounding box center [328, 111] width 49 height 4
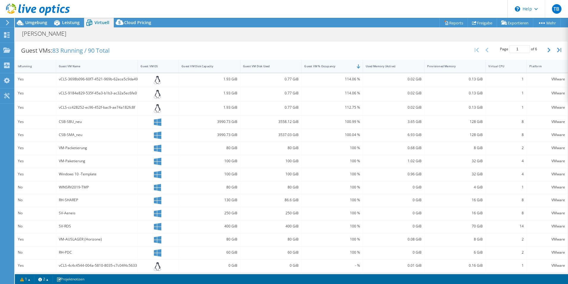
scroll to position [172, 0]
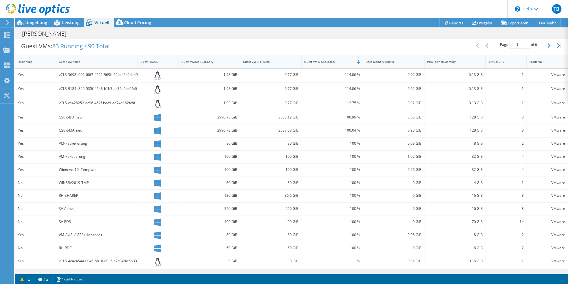
click at [263, 62] on div "Guest VM Disk Used" at bounding box center [267, 62] width 49 height 4
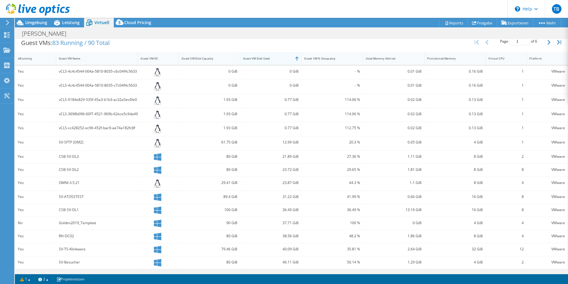
click at [268, 60] on div "Guest VM Disk Used" at bounding box center [267, 58] width 49 height 4
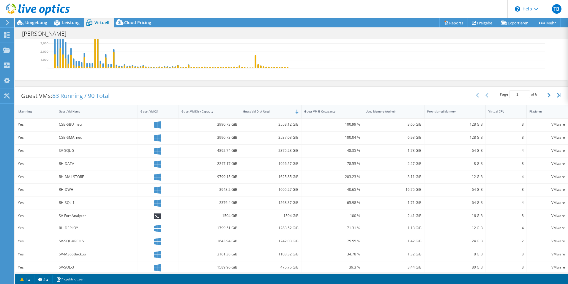
scroll to position [48, 0]
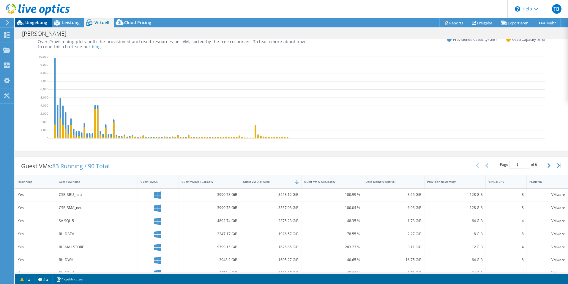
click at [35, 26] on div "Umgebung" at bounding box center [33, 23] width 37 height 10
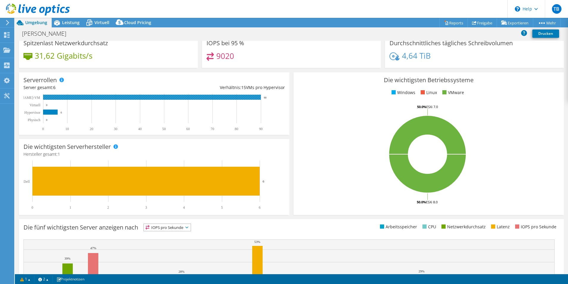
scroll to position [0, 0]
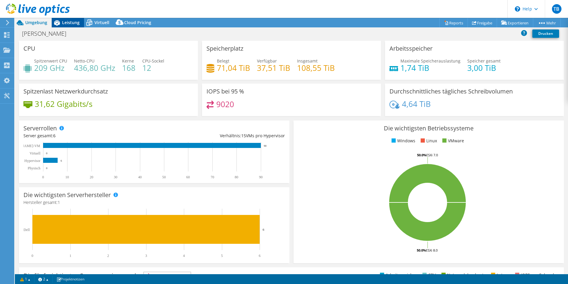
click at [56, 20] on icon at bounding box center [57, 23] width 10 height 10
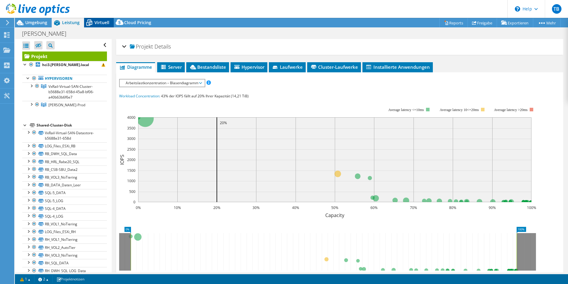
click at [99, 22] on span "Virtuell" at bounding box center [102, 23] width 15 height 6
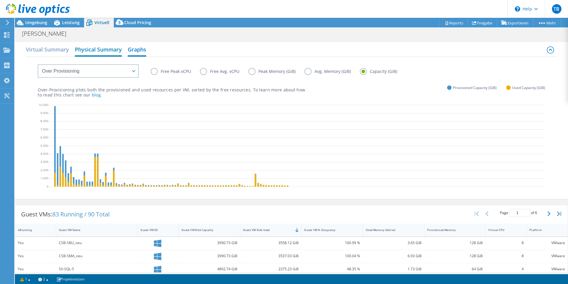
click at [108, 49] on h2 "Physical Summary" at bounding box center [98, 49] width 47 height 13
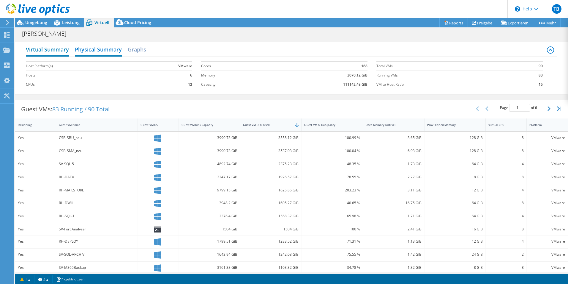
click at [49, 50] on h2 "Virtual Summary" at bounding box center [47, 49] width 43 height 13
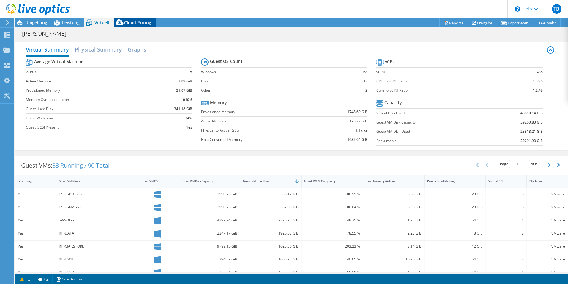
click at [139, 26] on div "Cloud Pricing" at bounding box center [135, 23] width 42 height 10
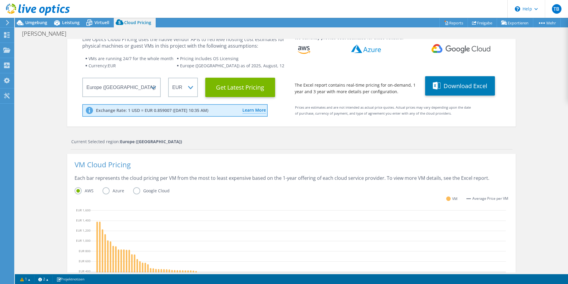
scroll to position [53, 0]
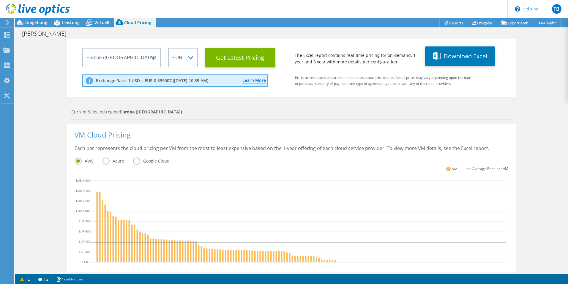
click at [113, 158] on label "Azure" at bounding box center [118, 160] width 31 height 7
click at [0, 0] on input "Azure" at bounding box center [0, 0] width 0 height 0
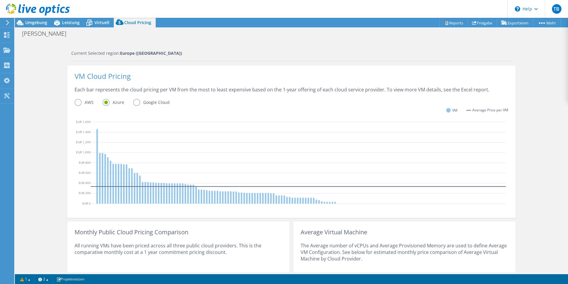
scroll to position [112, 0]
click at [136, 101] on label "Google Cloud" at bounding box center [155, 101] width 45 height 7
click at [0, 0] on input "Google Cloud" at bounding box center [0, 0] width 0 height 0
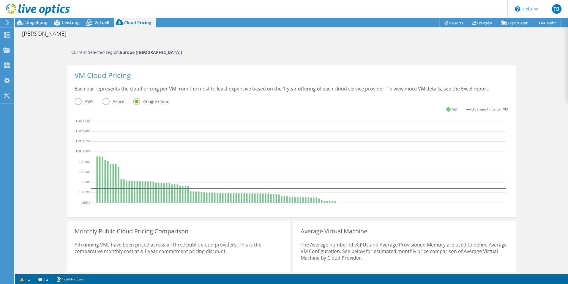
click at [112, 99] on label "Azure" at bounding box center [118, 101] width 31 height 7
click at [0, 0] on input "Azure" at bounding box center [0, 0] width 0 height 0
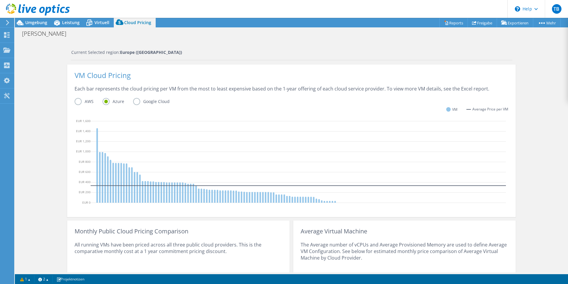
click at [158, 105] on label "Google Cloud" at bounding box center [155, 101] width 45 height 7
click at [0, 0] on input "Google Cloud" at bounding box center [0, 0] width 0 height 0
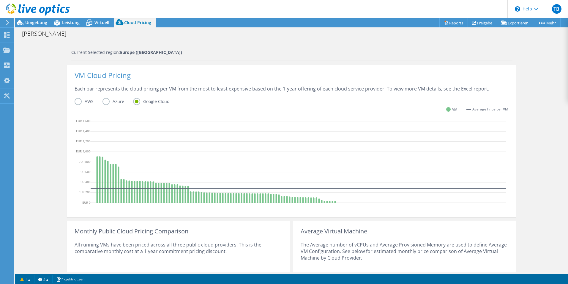
click at [158, 100] on label "Google Cloud" at bounding box center [155, 101] width 45 height 7
click at [0, 0] on input "Google Cloud" at bounding box center [0, 0] width 0 height 0
click at [113, 100] on label "Azure" at bounding box center [118, 101] width 31 height 7
click at [0, 0] on input "Azure" at bounding box center [0, 0] width 0 height 0
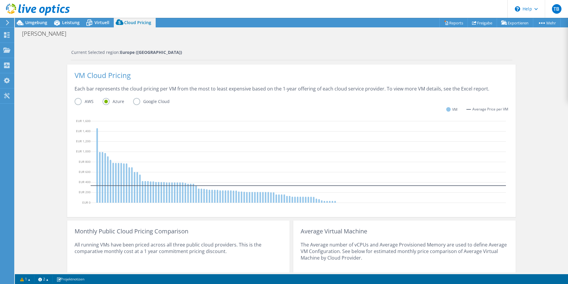
click at [81, 98] on label "AWS" at bounding box center [89, 101] width 28 height 7
click at [0, 0] on input "AWS" at bounding box center [0, 0] width 0 height 0
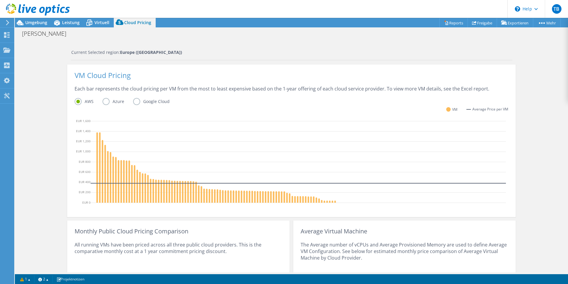
click at [152, 100] on label "Google Cloud" at bounding box center [155, 101] width 45 height 7
click at [0, 0] on input "Google Cloud" at bounding box center [0, 0] width 0 height 0
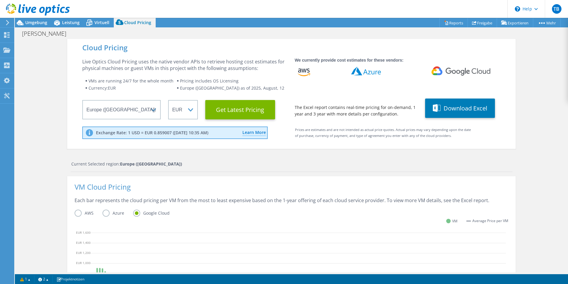
scroll to position [0, 0]
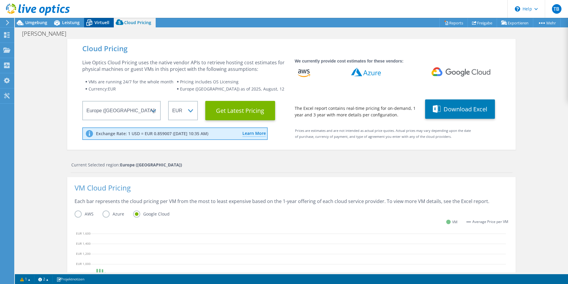
drag, startPoint x: 96, startPoint y: 22, endPoint x: 89, endPoint y: 22, distance: 6.8
click at [95, 22] on span "Virtuell" at bounding box center [102, 23] width 15 height 6
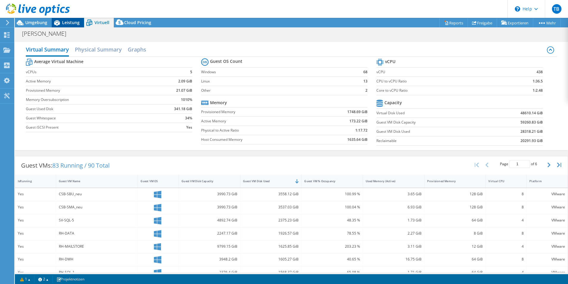
click at [64, 22] on span "Leistung" at bounding box center [71, 23] width 18 height 6
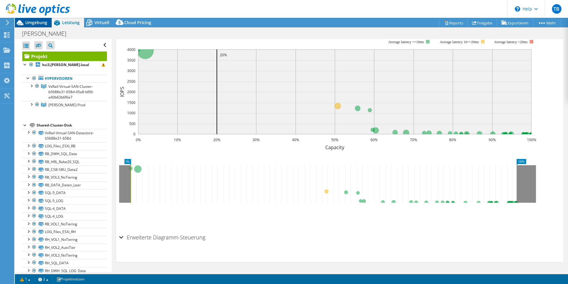
click at [28, 21] on span "Umgebung" at bounding box center [36, 23] width 22 height 6
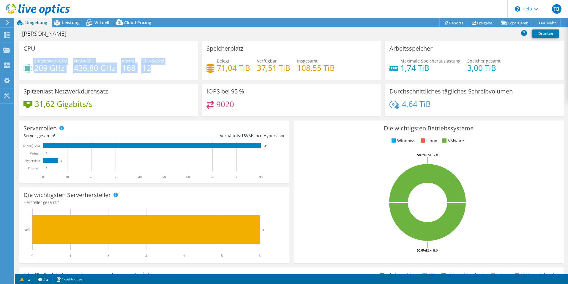
drag, startPoint x: 159, startPoint y: 68, endPoint x: 33, endPoint y: 65, distance: 125.5
click at [33, 65] on div "Spitzenwert CPU 209 GHz Netto-CPU 436,80 GHz Kerne 168 CPU-Sockel 12" at bounding box center [108, 67] width 170 height 19
copy div "Spitzenwert CPU 209 GHz Netto-CPU 436,80 GHz Kerne 168 CPU-Sockel 12"
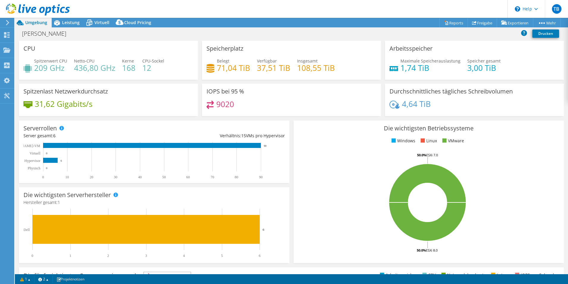
click at [106, 50] on div "CPU Spitzenwert CPU 209 GHz Netto-CPU 436,80 GHz Kerne 168 CPU-Sockel 12" at bounding box center [108, 60] width 179 height 39
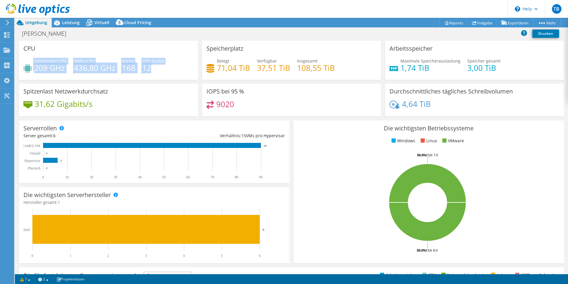
drag, startPoint x: 164, startPoint y: 67, endPoint x: 27, endPoint y: 62, distance: 137.1
click at [27, 62] on div "Spitzenwert CPU 209 GHz Netto-CPU 436,80 GHz Kerne 168 CPU-Sockel 12" at bounding box center [108, 67] width 170 height 19
drag, startPoint x: 27, startPoint y: 62, endPoint x: 132, endPoint y: 73, distance: 105.7
click at [130, 71] on h4 "168" at bounding box center [128, 68] width 13 height 7
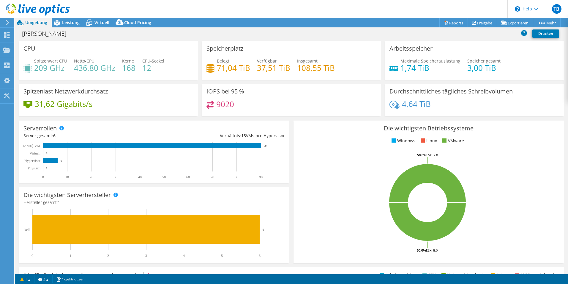
drag, startPoint x: 163, startPoint y: 72, endPoint x: 171, endPoint y: 71, distance: 7.8
click at [164, 73] on div "Spitzenwert CPU 209 GHz Netto-CPU 436,80 GHz Kerne 168 CPU-Sockel 12" at bounding box center [108, 67] width 170 height 19
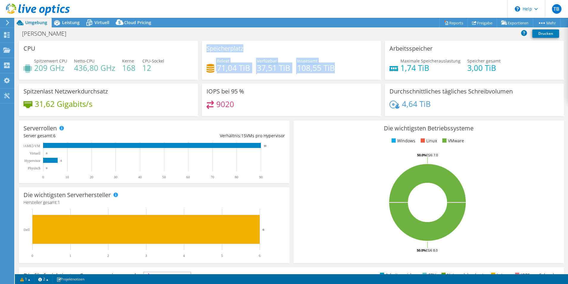
drag, startPoint x: 291, startPoint y: 71, endPoint x: 198, endPoint y: 48, distance: 95.7
click at [200, 48] on div "Speicherplatz Belegt 71,04 TiB [STREET_ADDRESS] Insgesamt 108,55 TiB" at bounding box center [291, 60] width 183 height 39
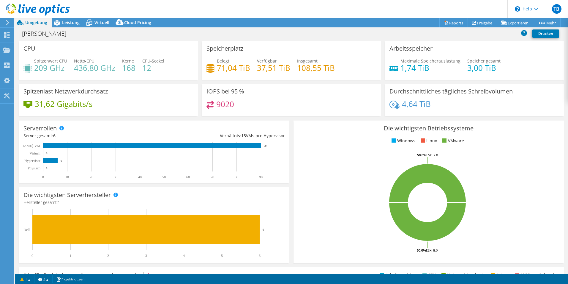
click at [503, 67] on div "Maximale Speicherauslastung 1,74 TiB [PERSON_NAME] gesamt 3,00 TiB" at bounding box center [475, 67] width 170 height 19
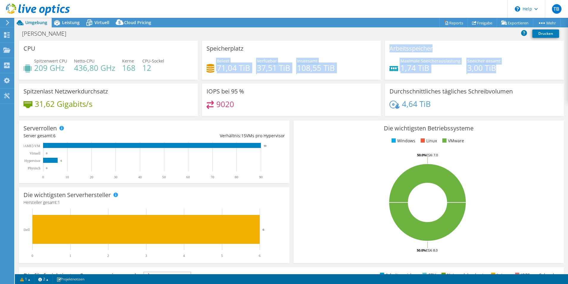
drag, startPoint x: 496, startPoint y: 69, endPoint x: 380, endPoint y: 47, distance: 118.3
click at [380, 47] on div "CPU Spitzenwert CPU 209 GHz Netto-CPU 436,80 GHz Kerne 168 CPU-Sockel 12 Speich…" at bounding box center [291, 80] width 549 height 79
drag, startPoint x: 380, startPoint y: 47, endPoint x: 340, endPoint y: 52, distance: 39.6
click at [341, 52] on div "Speicherplatz Belegt 71,04 TiB [STREET_ADDRESS] Insgesamt 108,55 TiB" at bounding box center [291, 60] width 179 height 39
drag, startPoint x: 204, startPoint y: 46, endPoint x: 497, endPoint y: 70, distance: 294.4
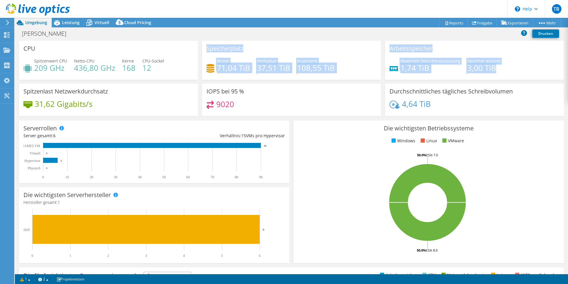
click at [497, 70] on div "CPU Spitzenwert CPU 209 GHz Netto-CPU 436,80 GHz Kerne 168 CPU-Sockel 12 Speich…" at bounding box center [291, 80] width 549 height 79
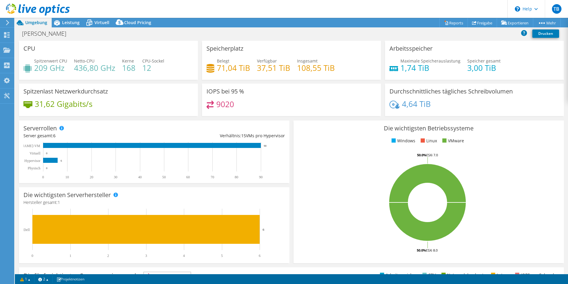
click at [284, 104] on div "9020" at bounding box center [292, 106] width 170 height 13
click at [107, 24] on span "Virtuell" at bounding box center [102, 23] width 15 height 6
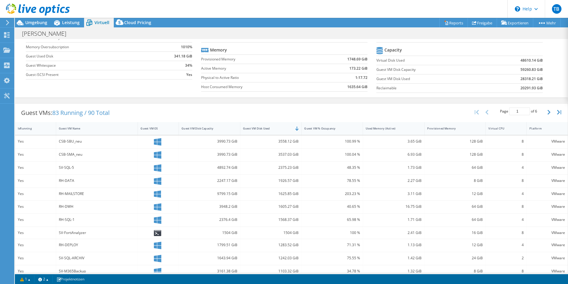
scroll to position [59, 0]
